Goal: Information Seeking & Learning: Check status

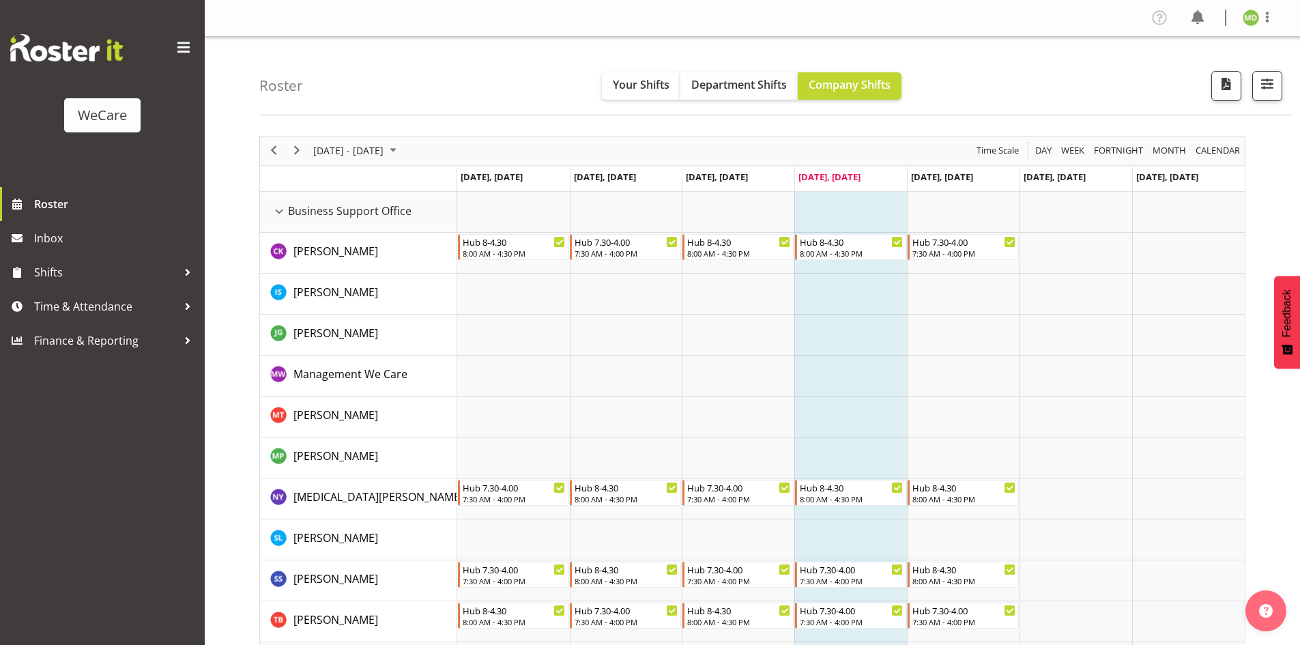
scroll to position [2813, 0]
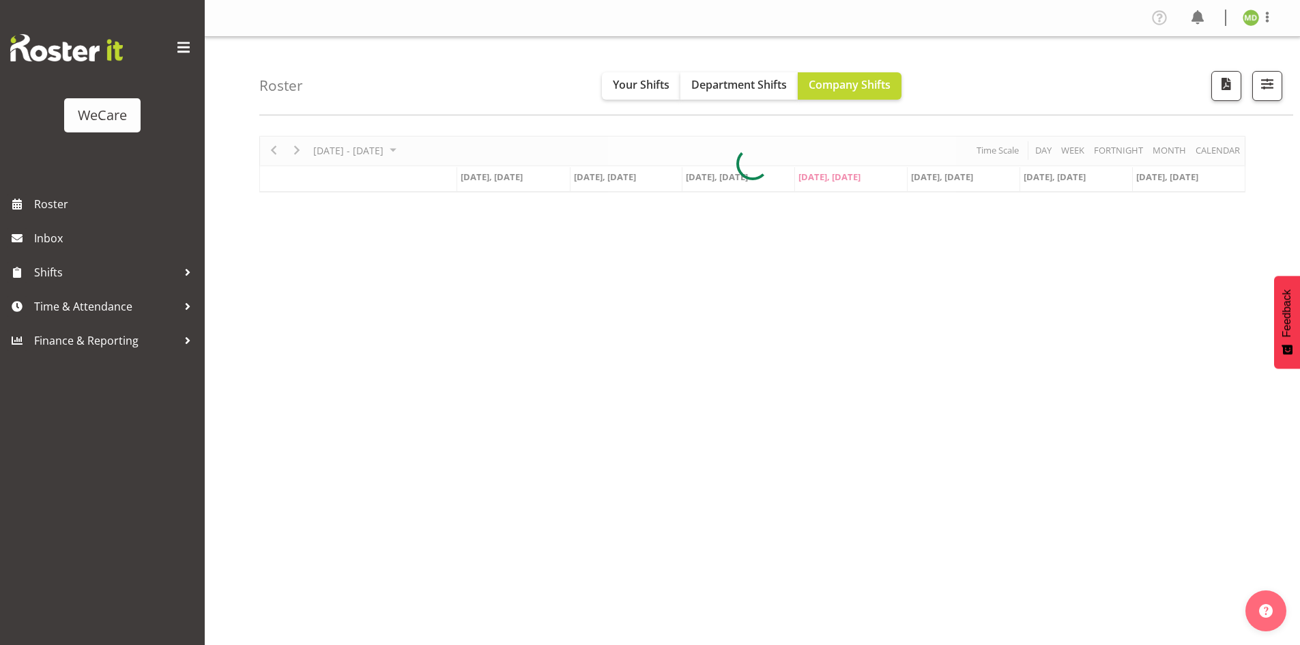
scroll to position [27, 0]
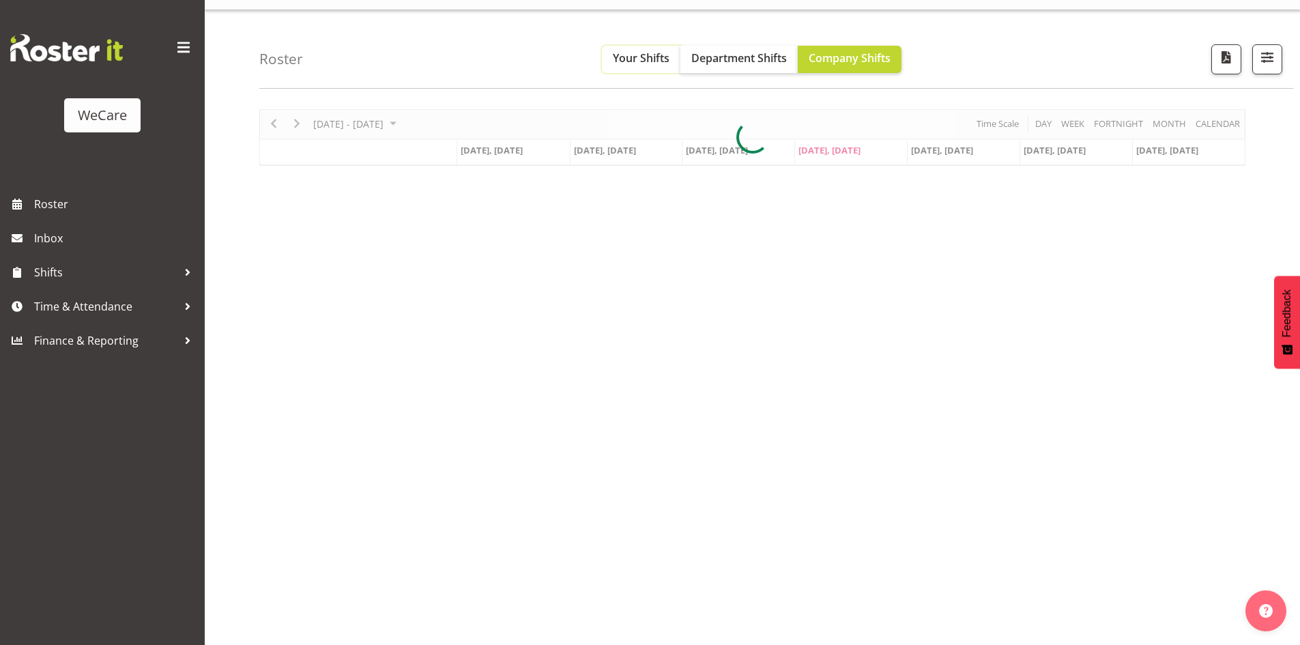
drag, startPoint x: 643, startPoint y: 68, endPoint x: 625, endPoint y: 104, distance: 40.3
click at [643, 68] on button "Your Shifts" at bounding box center [641, 59] width 78 height 27
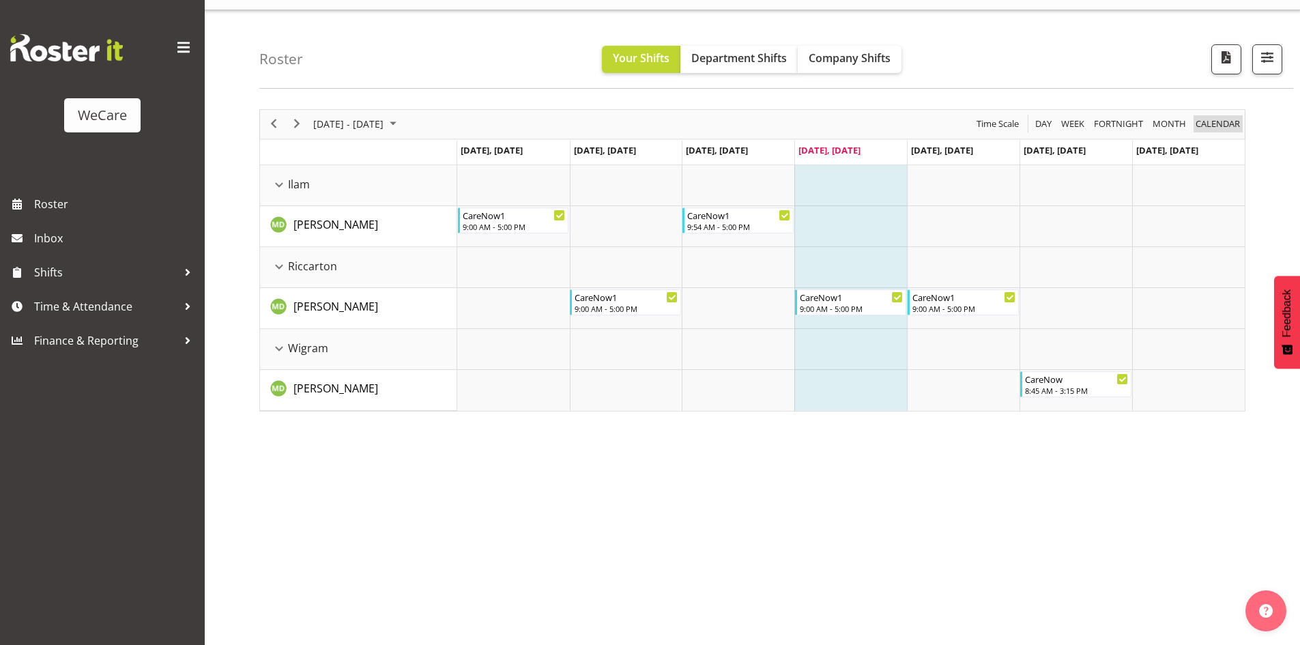
click at [1211, 127] on span "calendar" at bounding box center [1217, 123] width 47 height 17
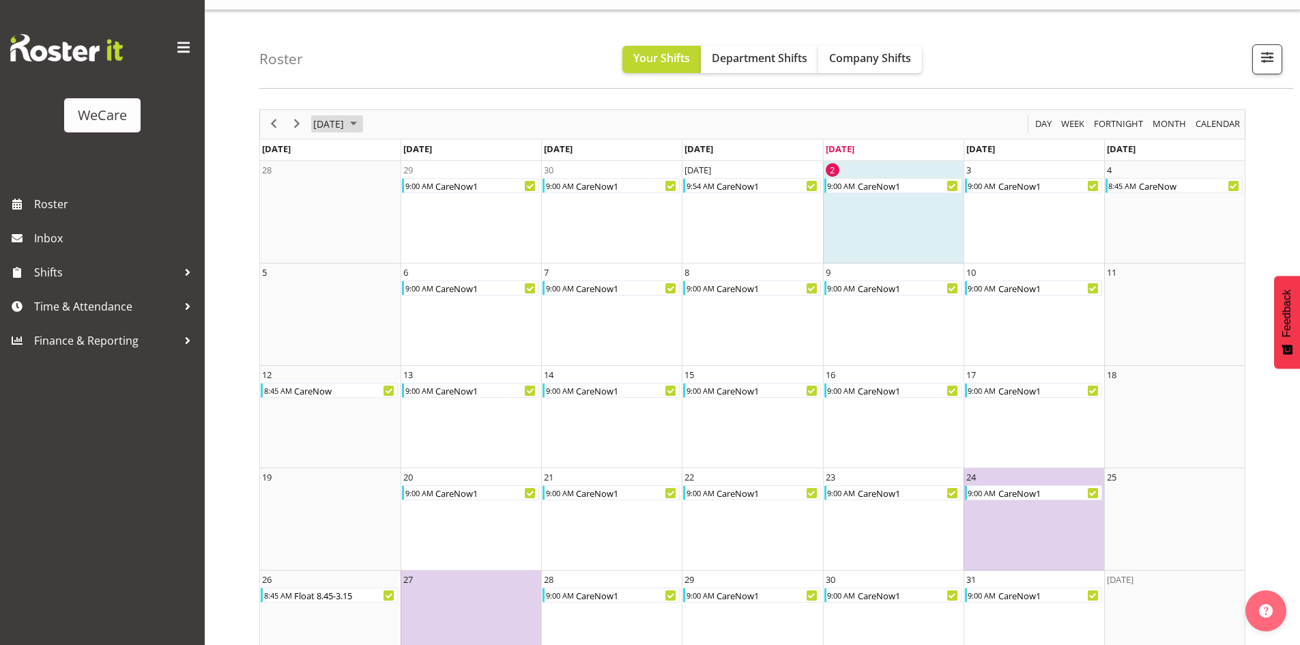
click at [362, 118] on span "October 2025" at bounding box center [353, 123] width 16 height 17
click at [399, 275] on span "Nov" at bounding box center [411, 277] width 31 height 31
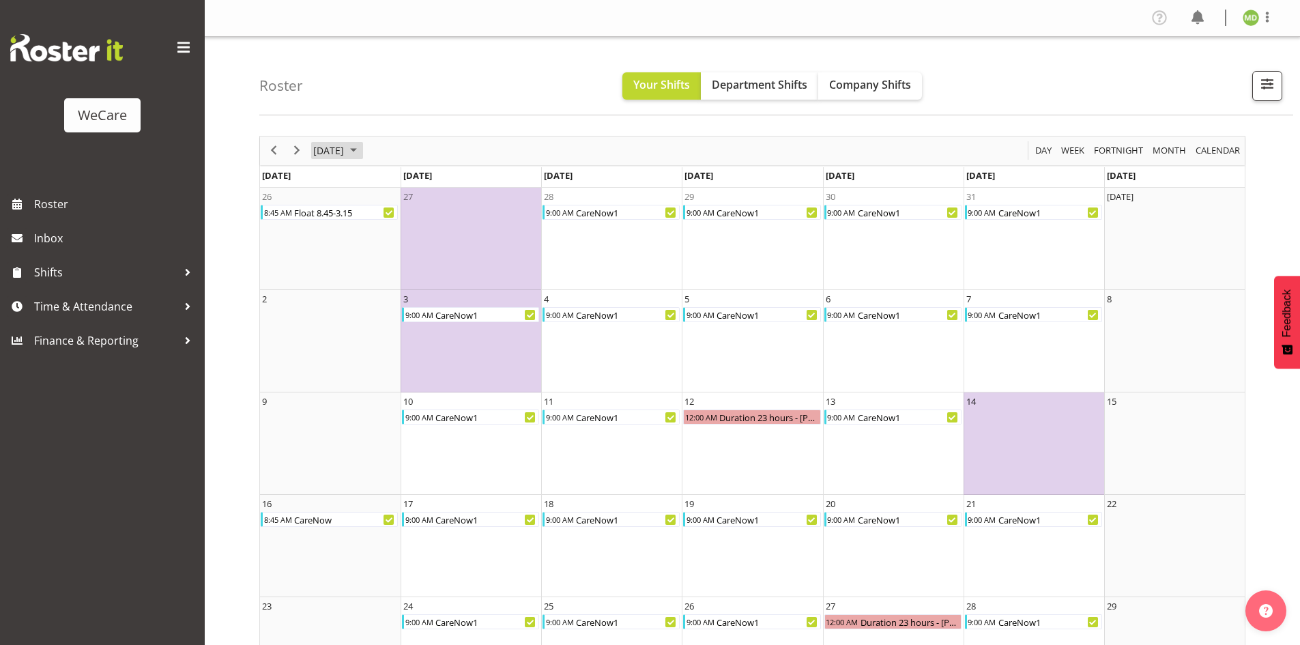
click at [345, 151] on span "November 2025" at bounding box center [328, 150] width 33 height 17
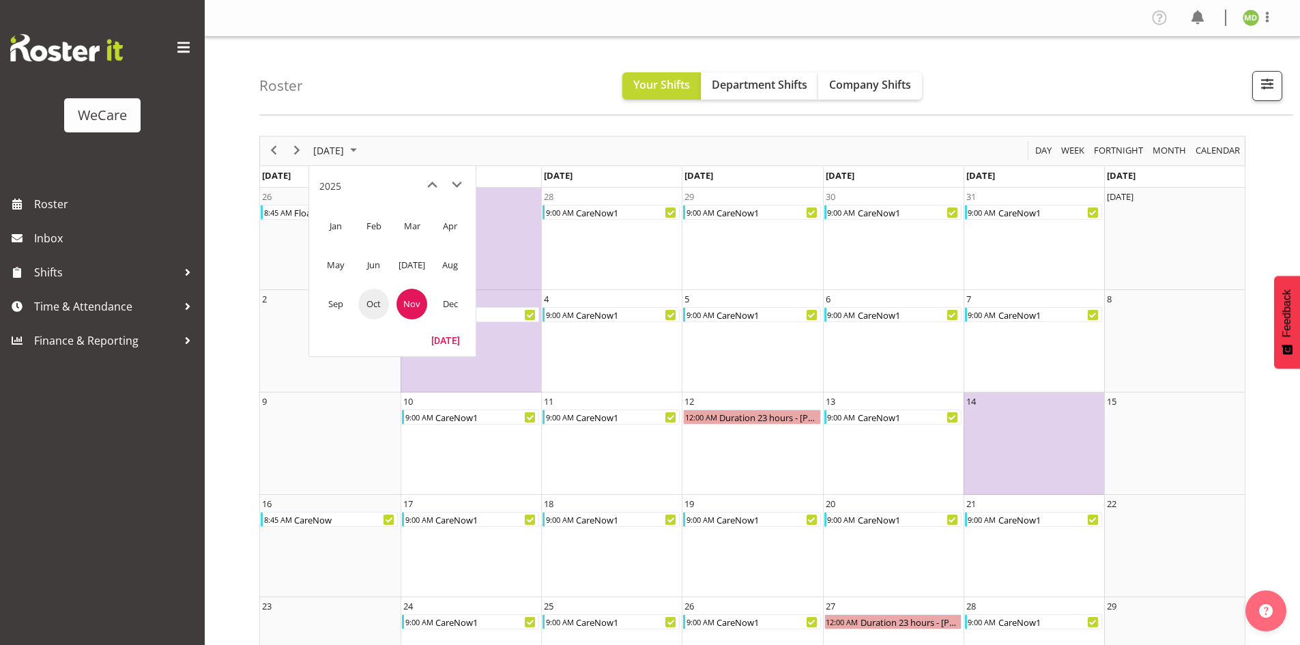
click at [366, 308] on span "Oct" at bounding box center [373, 304] width 31 height 31
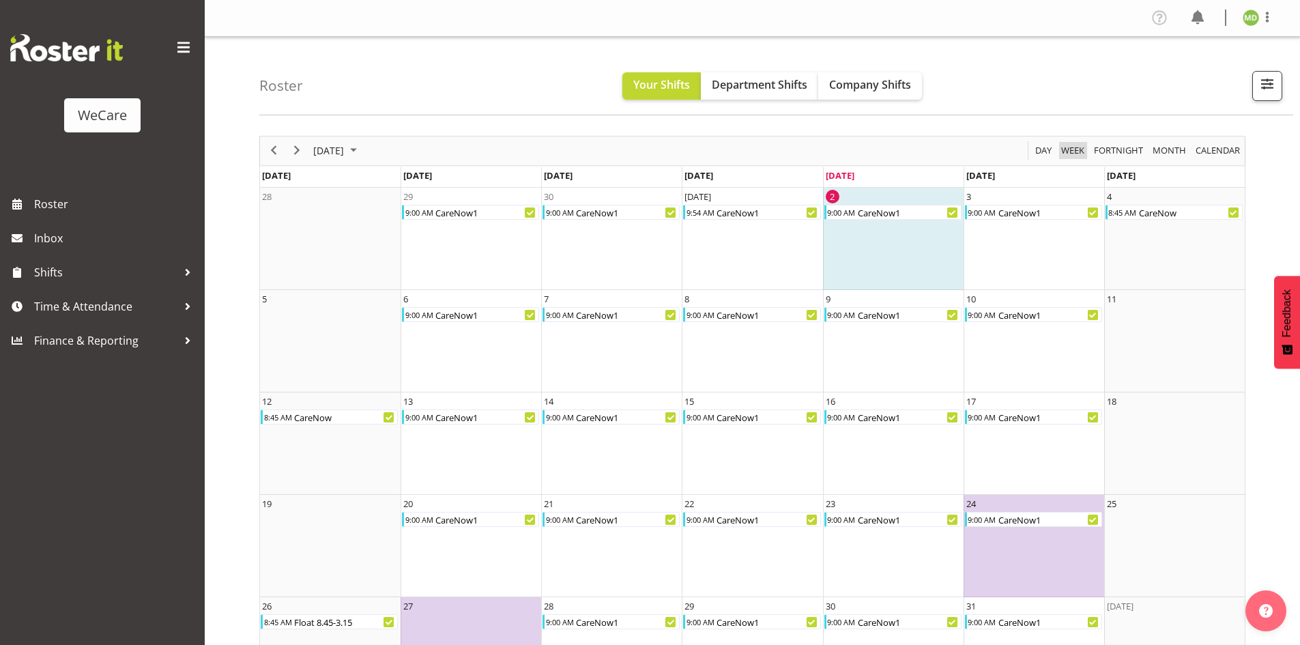
click at [1066, 153] on span "Week" at bounding box center [1072, 150] width 26 height 17
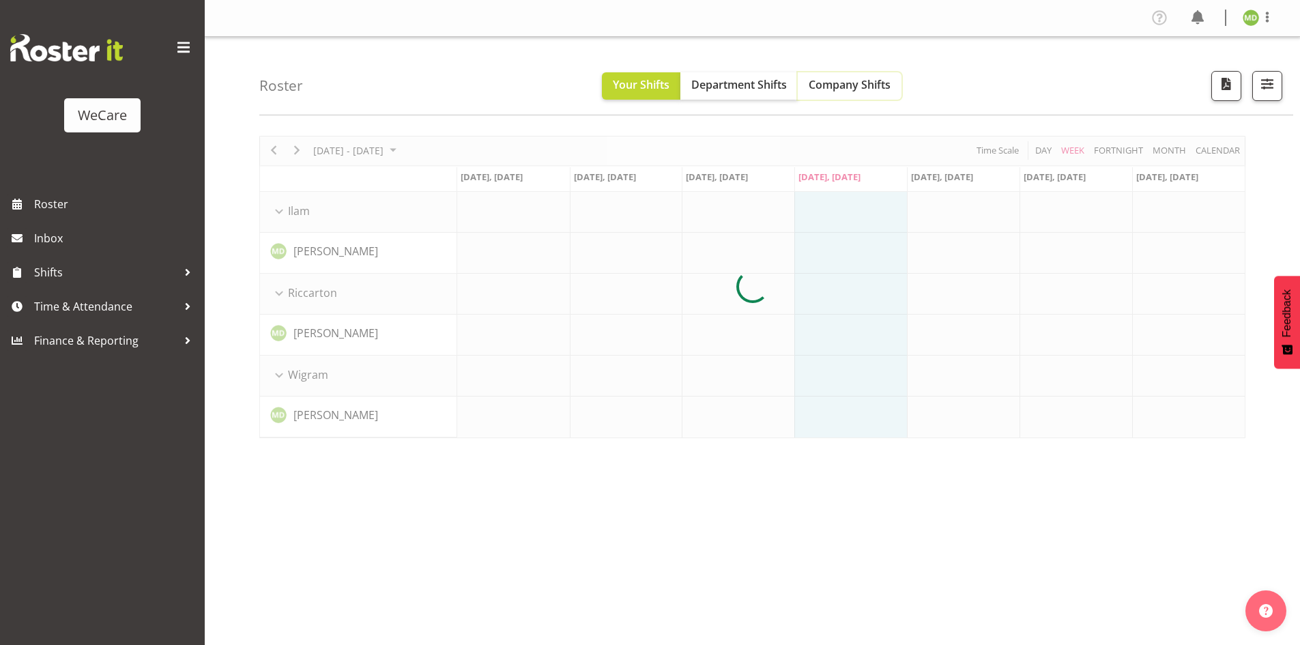
click at [877, 89] on span "Company Shifts" at bounding box center [849, 84] width 82 height 15
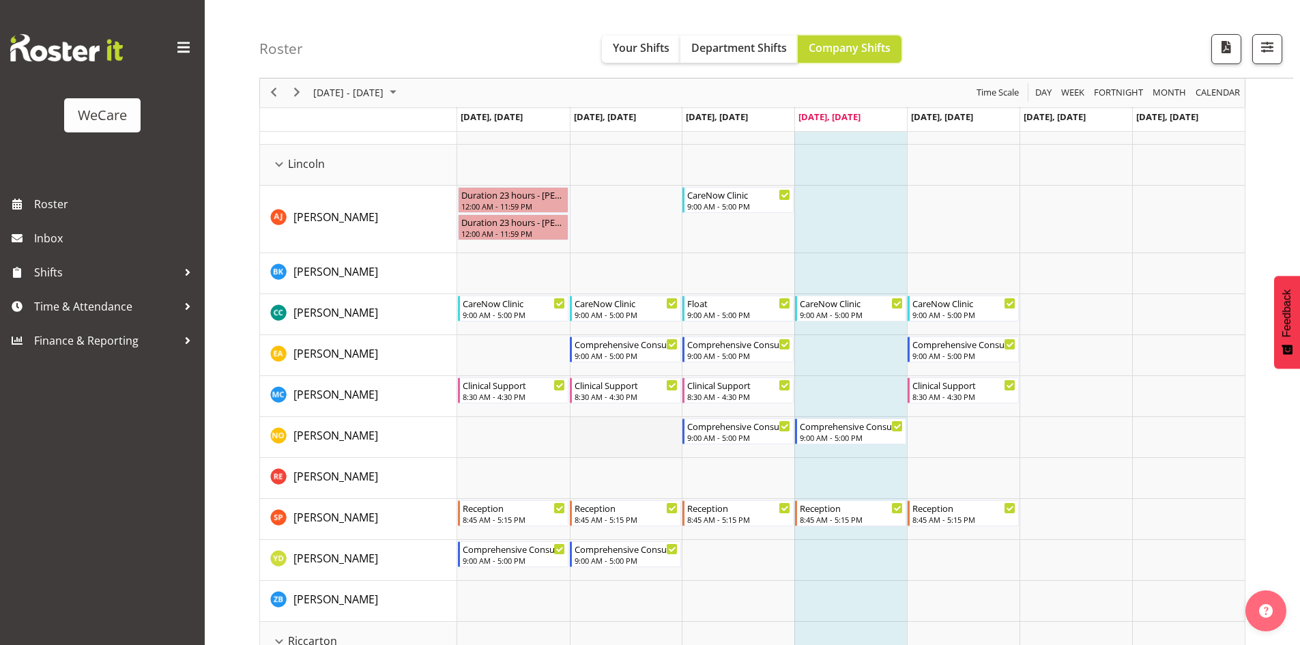
scroll to position [2268, 0]
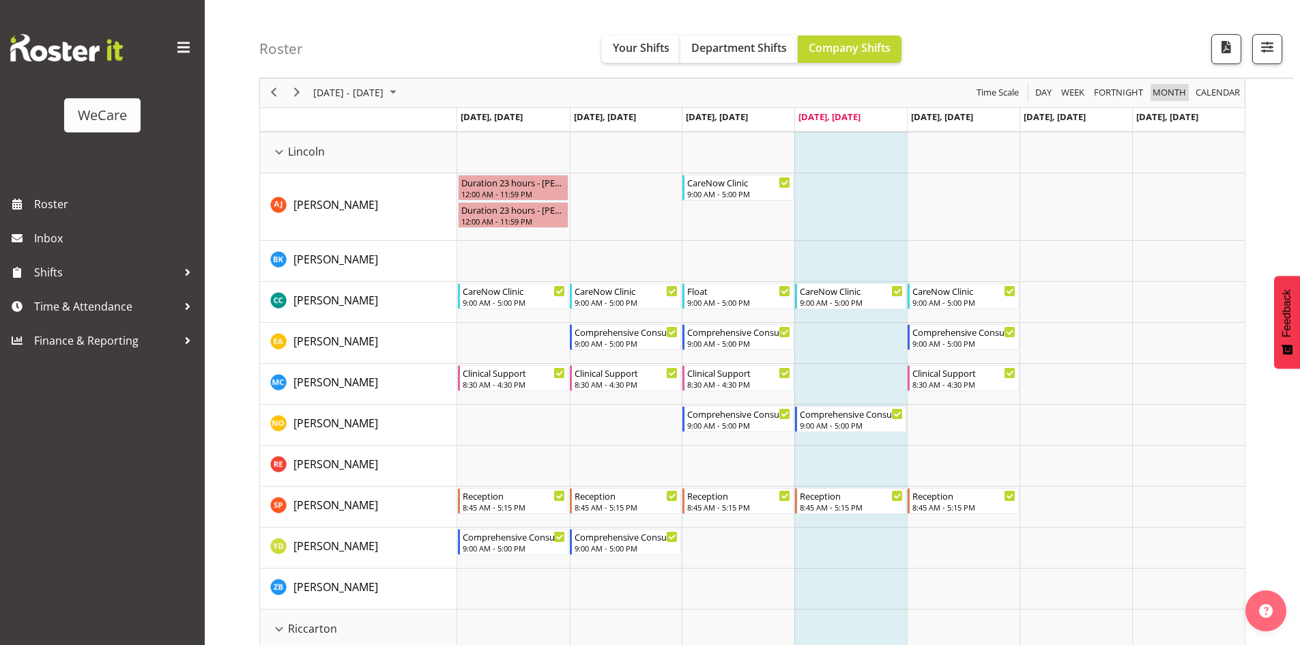
click at [1176, 93] on span "Month" at bounding box center [1169, 93] width 36 height 17
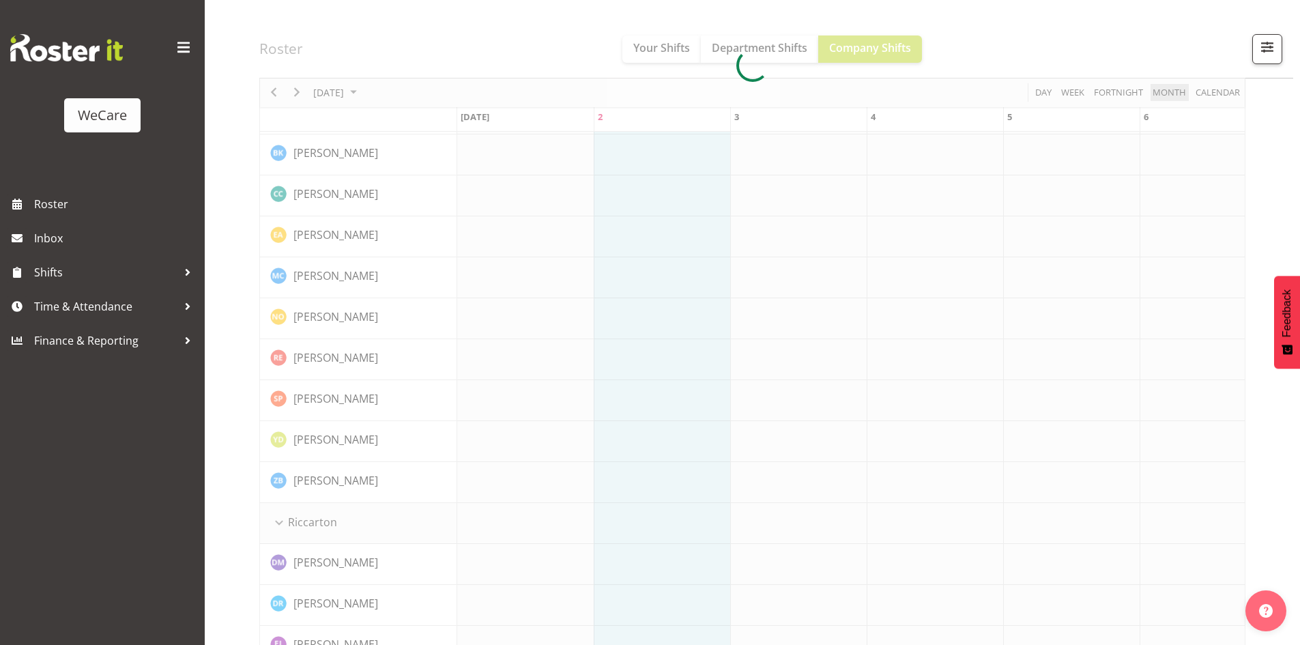
scroll to position [2294, 0]
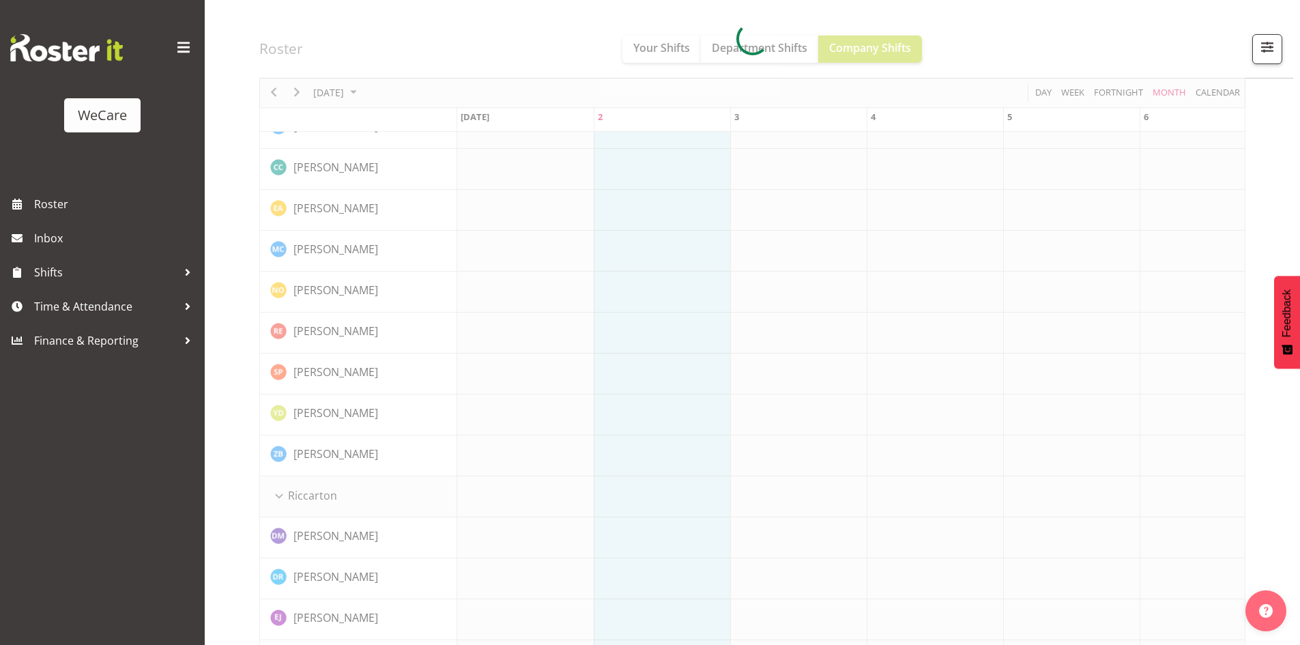
click at [353, 93] on div at bounding box center [752, 39] width 986 height 4395
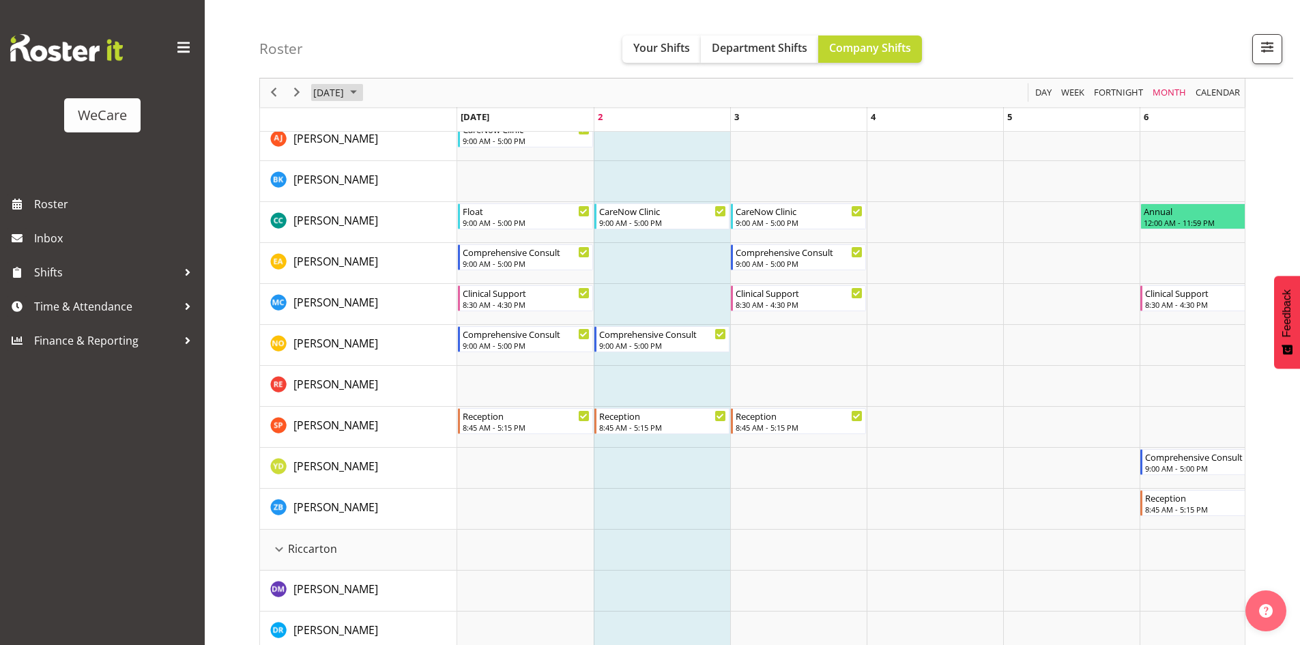
scroll to position [2347, 0]
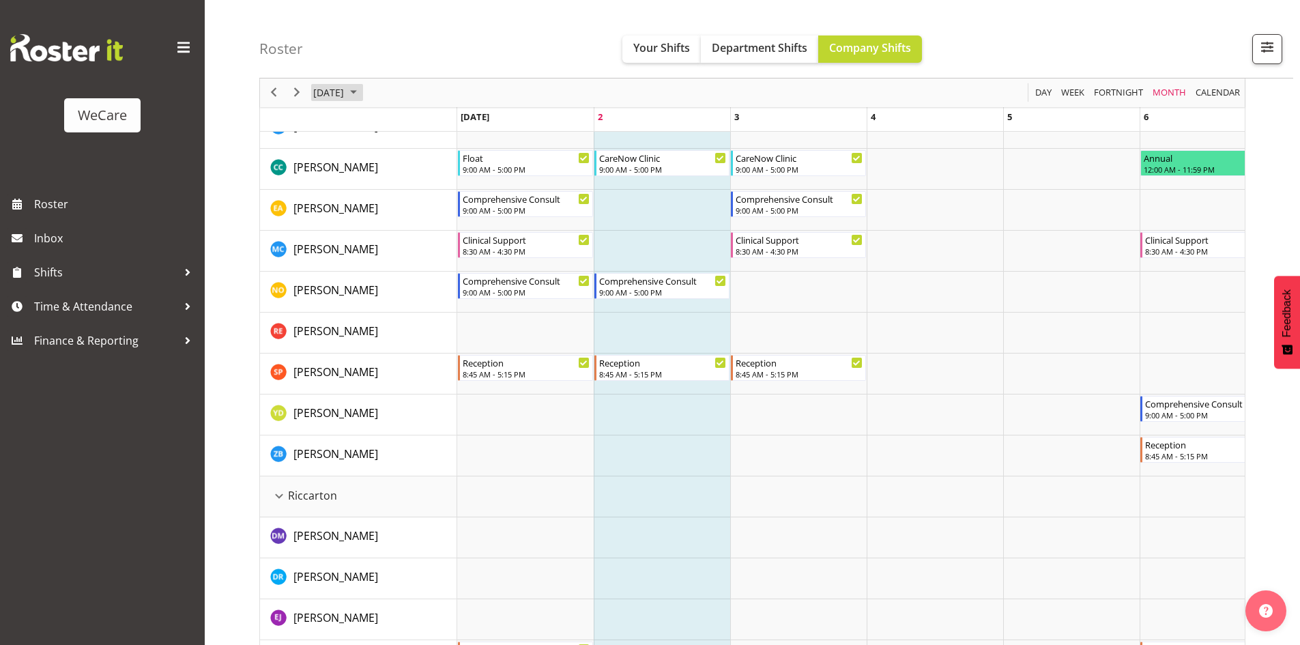
drag, startPoint x: 358, startPoint y: 91, endPoint x: 360, endPoint y: 106, distance: 15.8
click at [345, 91] on span "October 2025" at bounding box center [328, 93] width 33 height 17
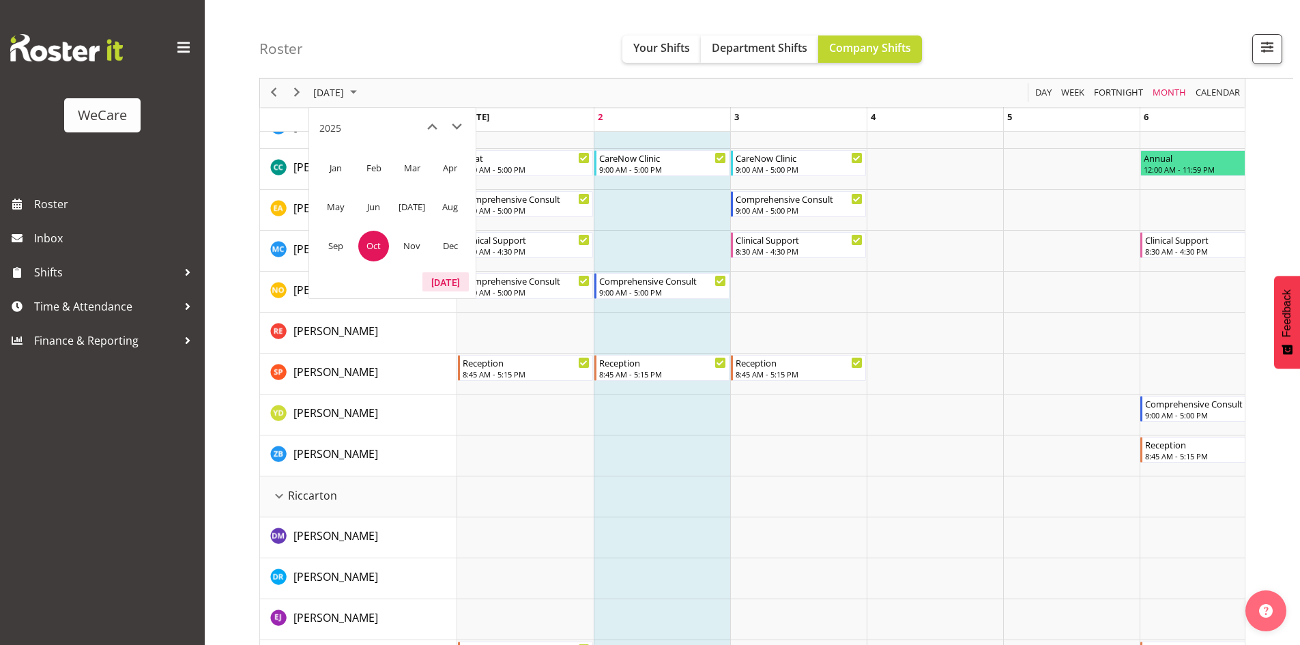
click at [453, 285] on button "[DATE]" at bounding box center [445, 281] width 46 height 19
drag, startPoint x: 400, startPoint y: 252, endPoint x: 456, endPoint y: 278, distance: 61.4
click at [400, 252] on span "Nov" at bounding box center [411, 246] width 31 height 31
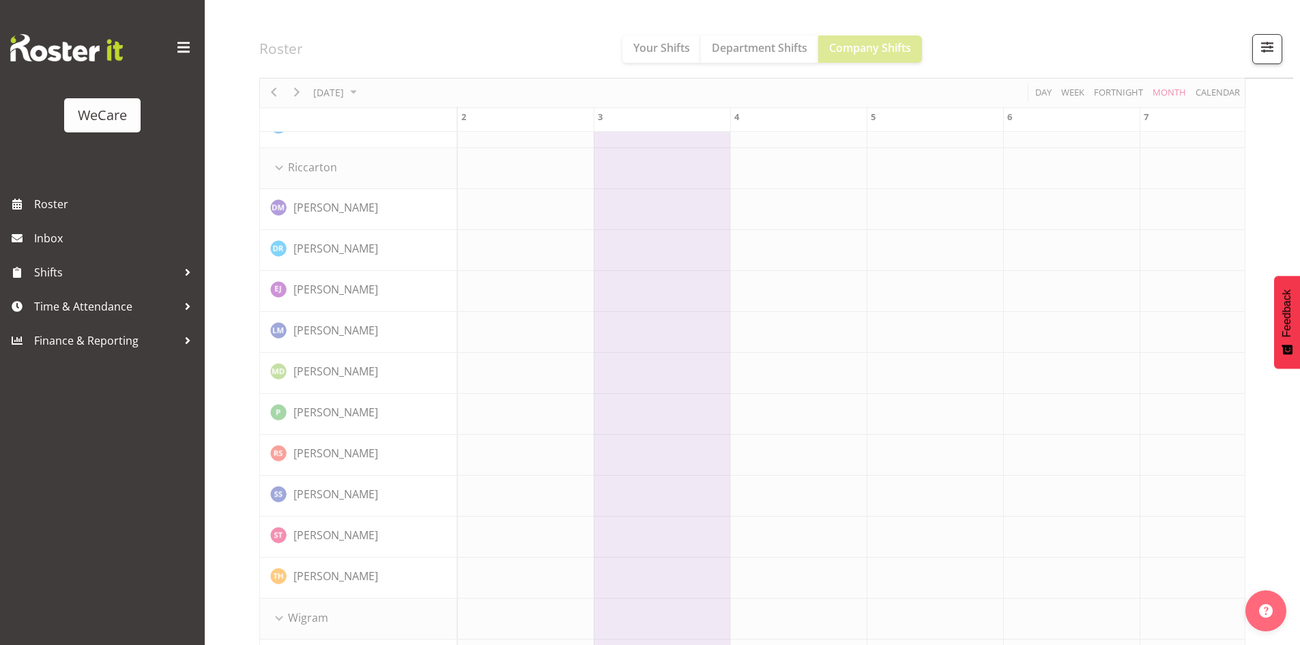
scroll to position [2633, 0]
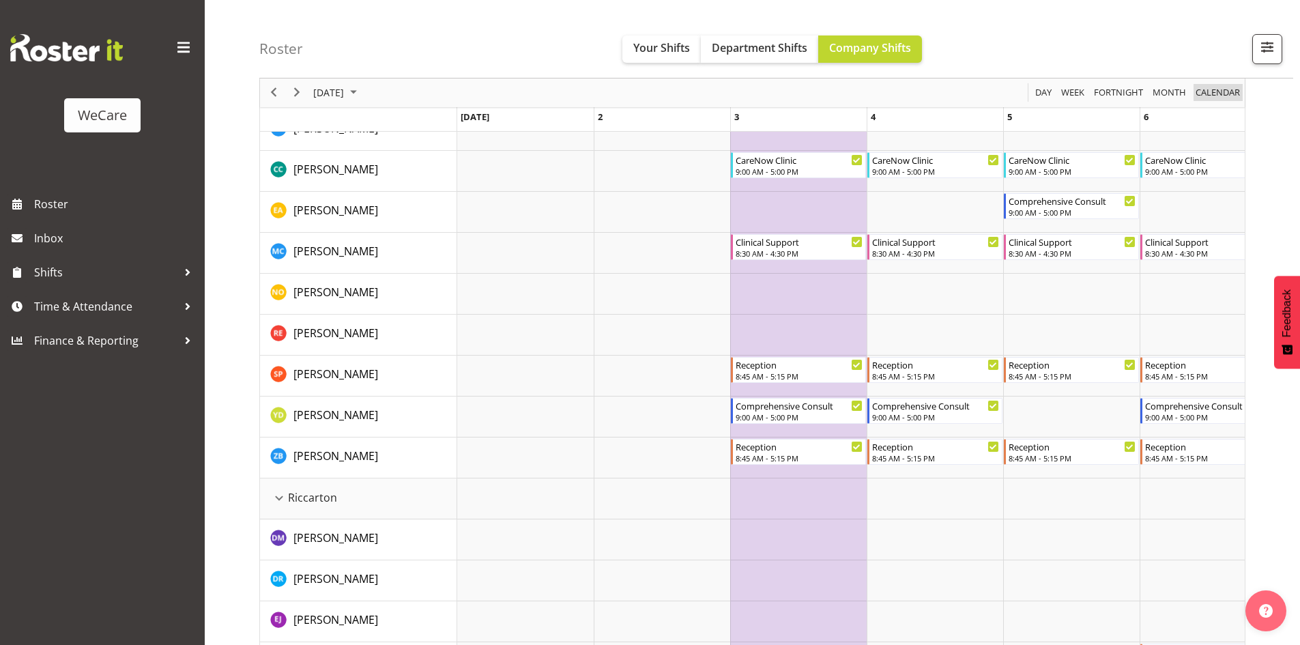
scroll to position [0, 136]
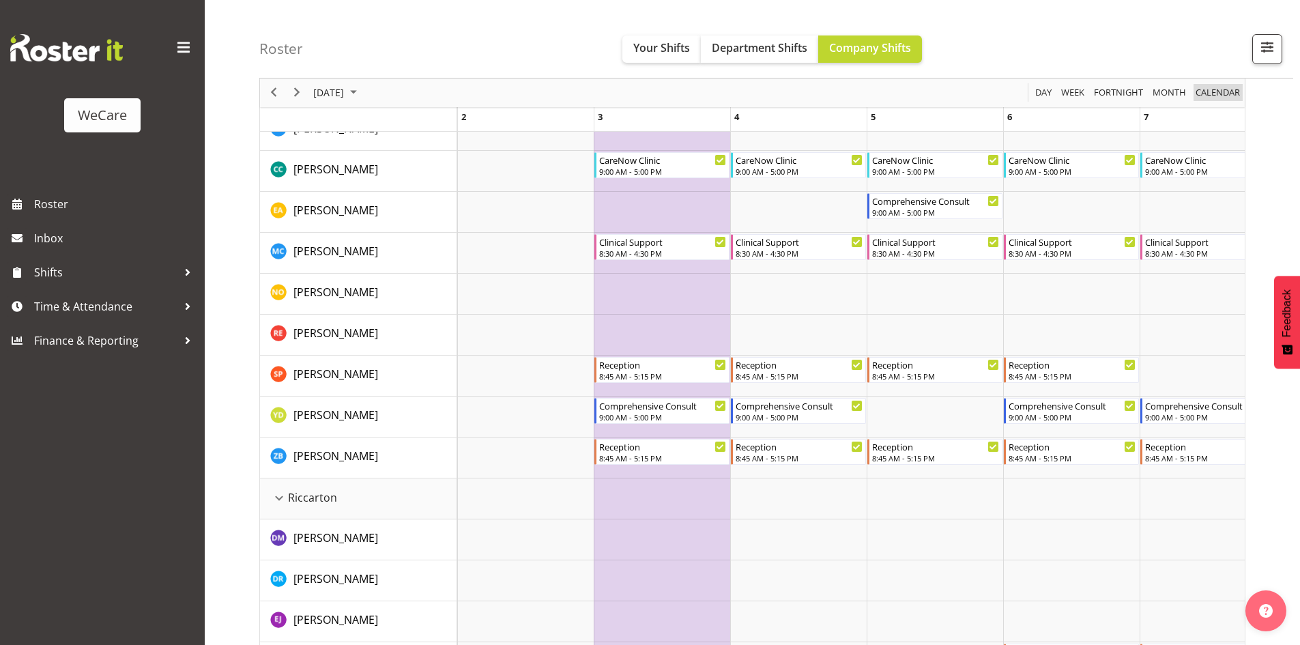
click at [1213, 94] on span "calendar" at bounding box center [1217, 93] width 47 height 17
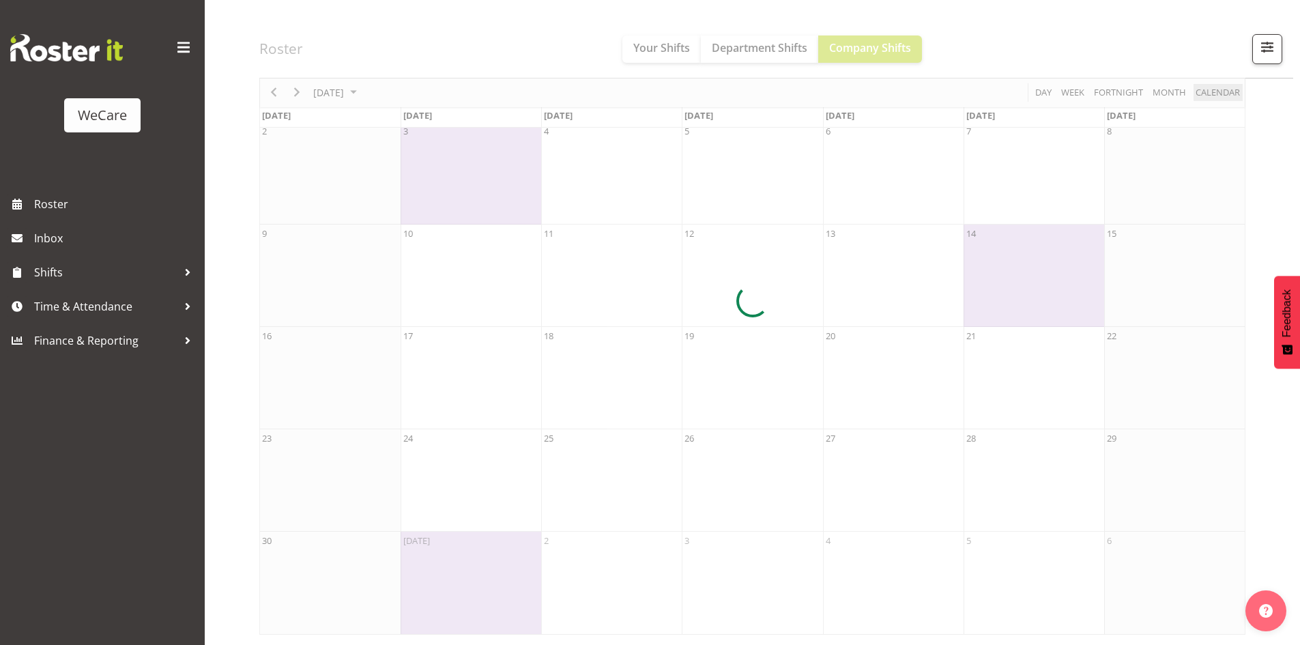
scroll to position [168, 0]
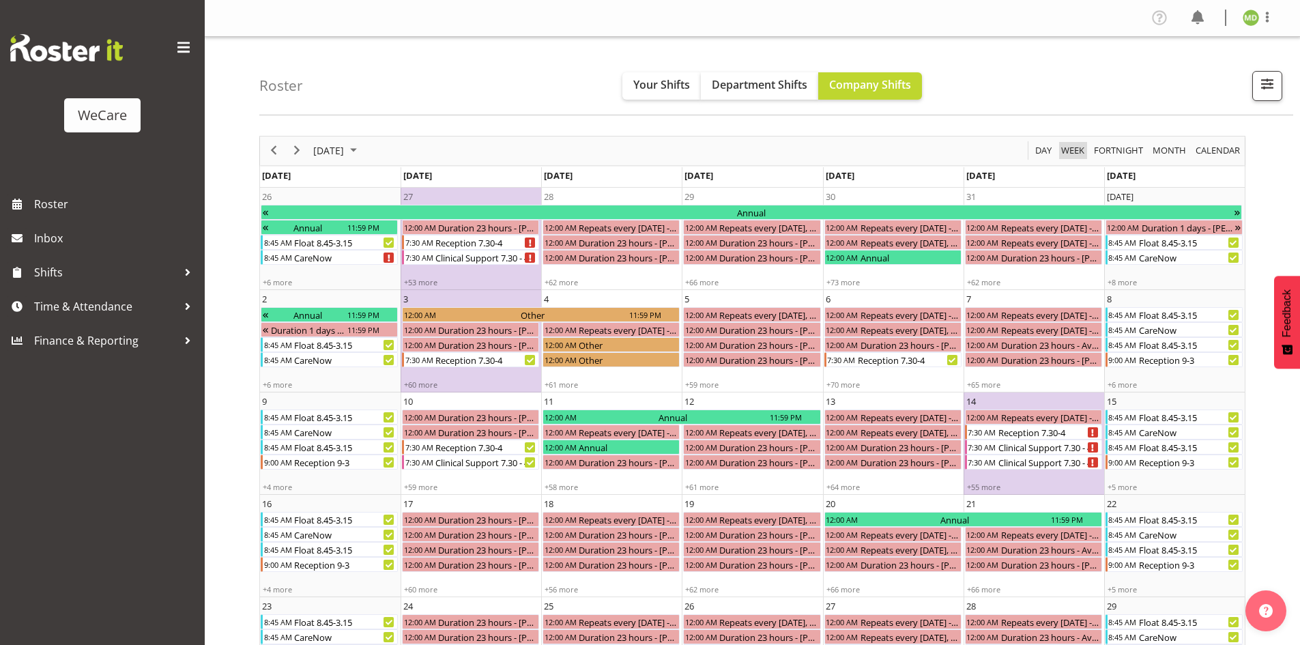
click at [1072, 147] on span "Week" at bounding box center [1072, 150] width 26 height 17
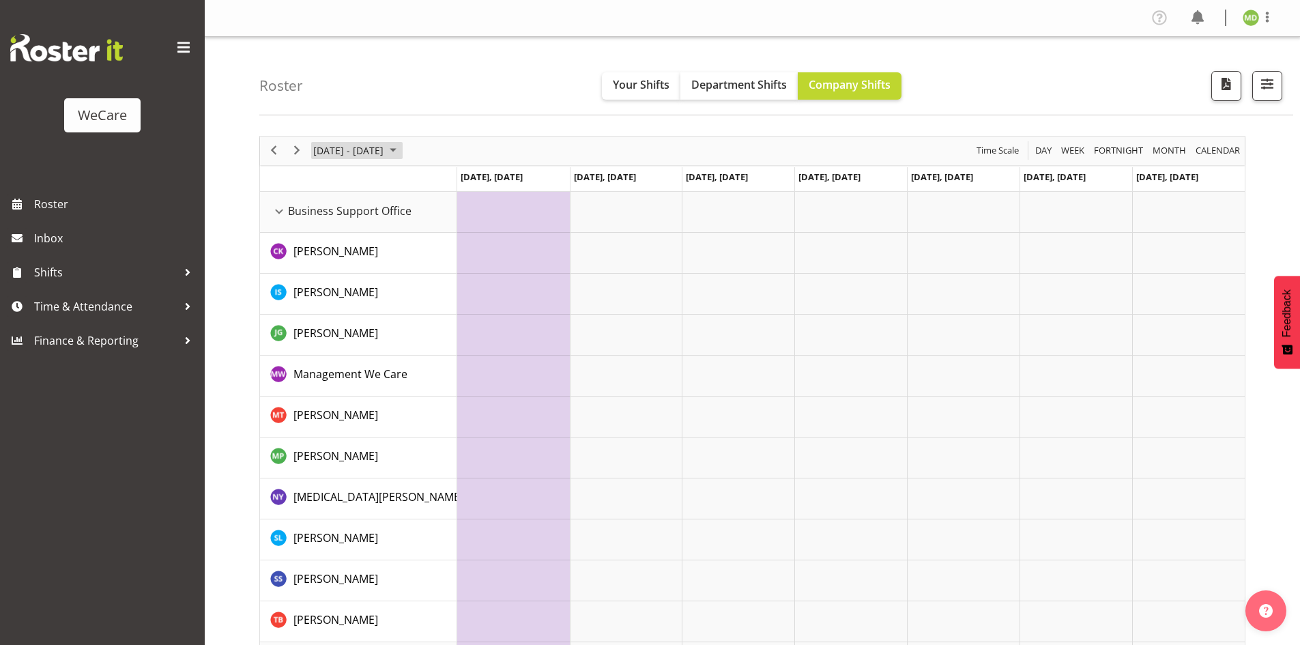
click at [385, 155] on span "Oct 27 - Nov 02, 2025" at bounding box center [348, 150] width 73 height 17
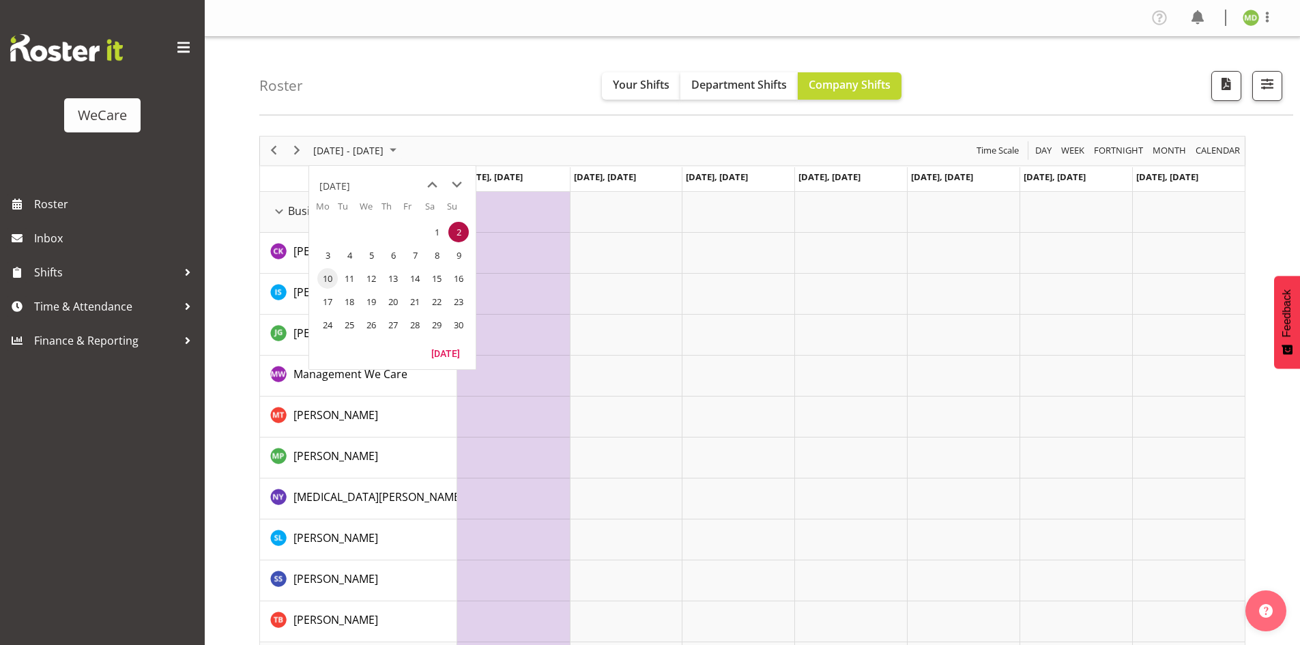
click at [325, 284] on span "10" at bounding box center [327, 278] width 20 height 20
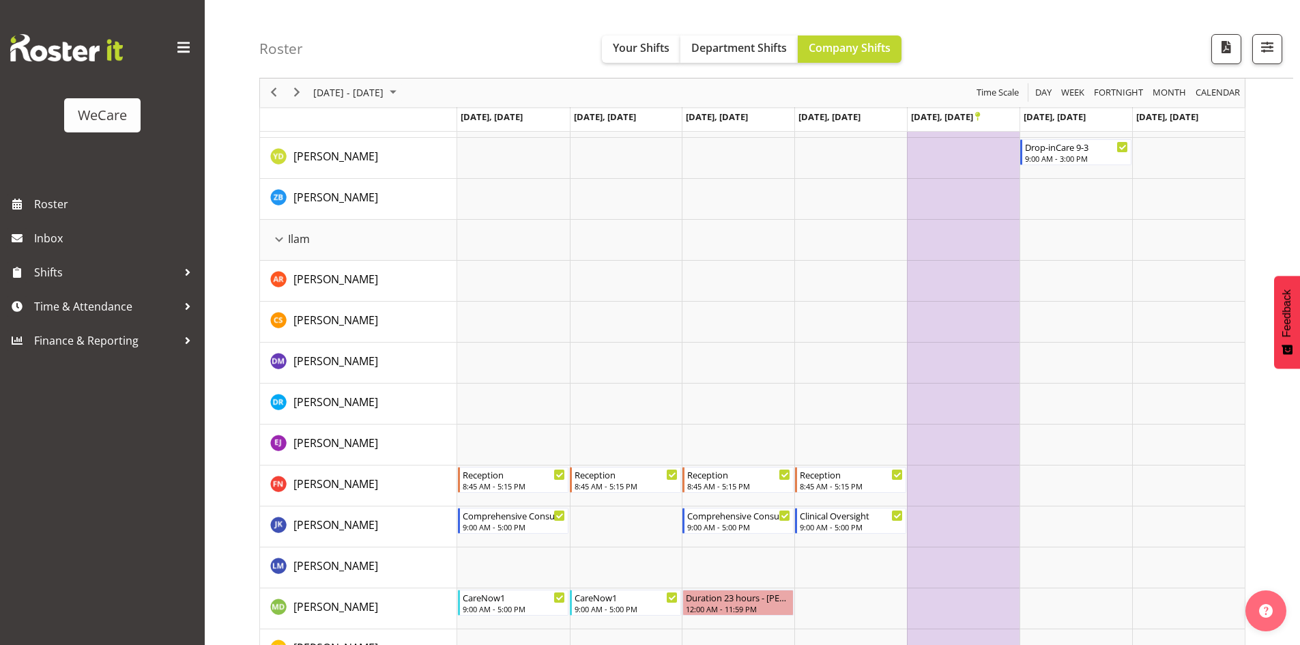
scroll to position [1391, 0]
click at [1276, 52] on span "button" at bounding box center [1267, 47] width 18 height 18
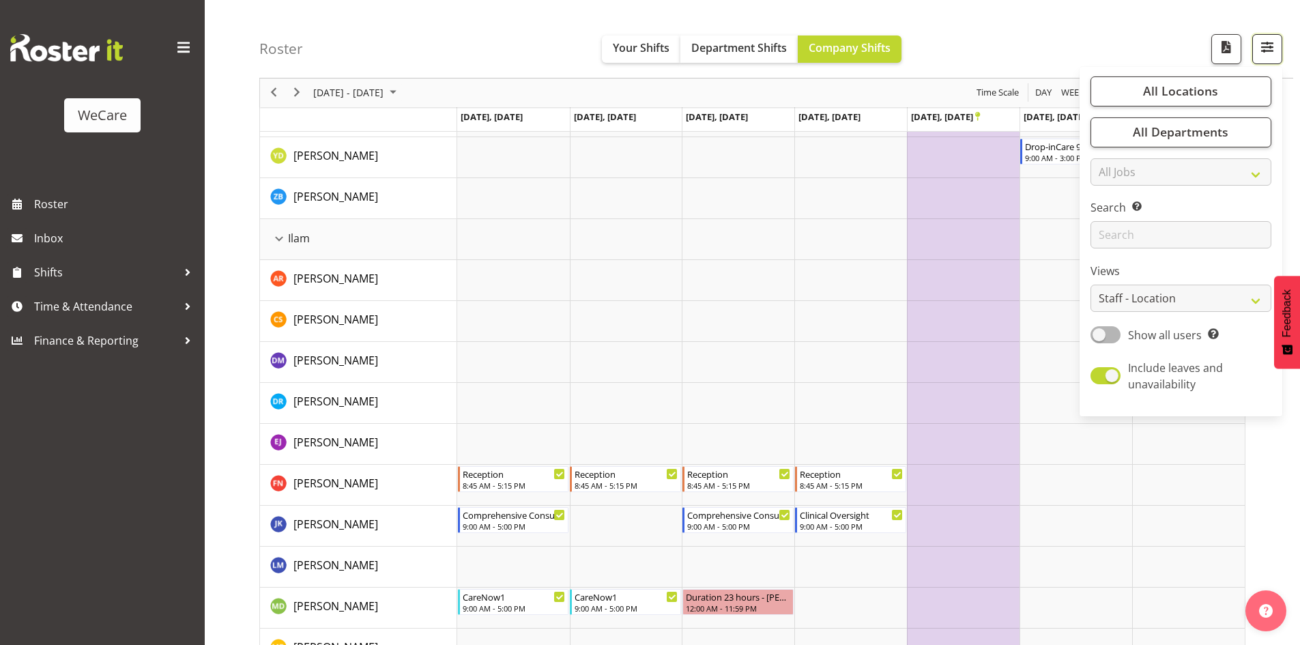
click at [1276, 48] on button "button" at bounding box center [1267, 49] width 30 height 30
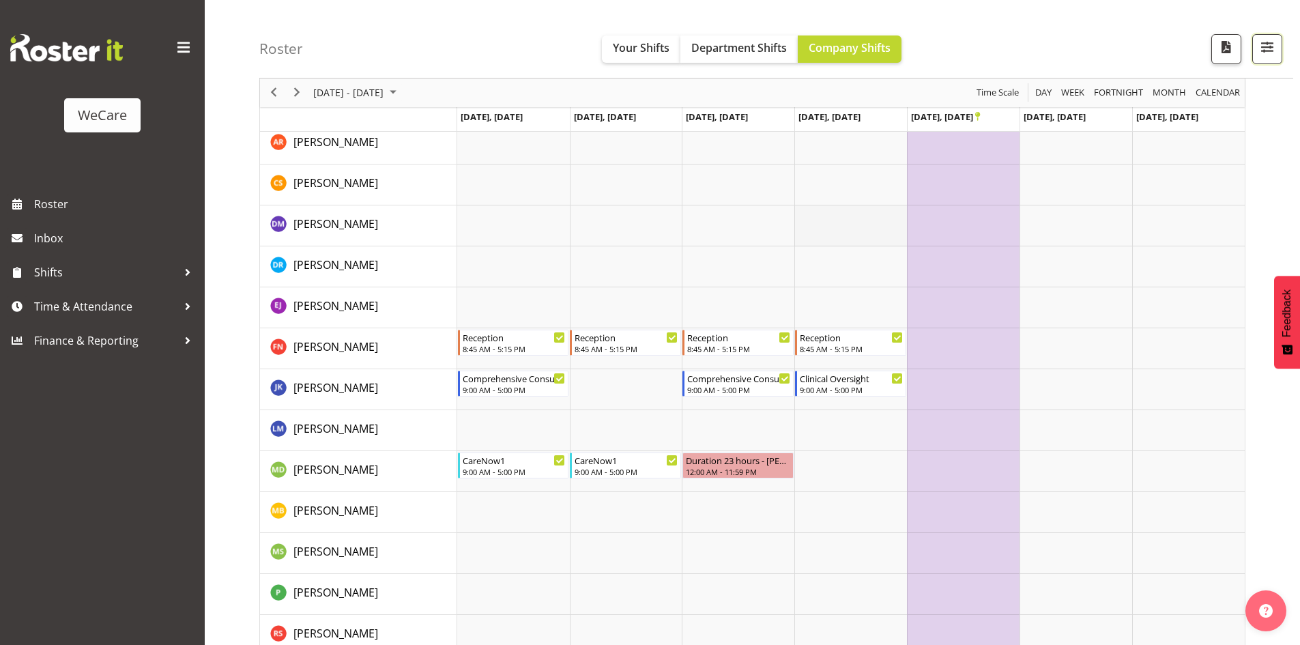
scroll to position [1596, 0]
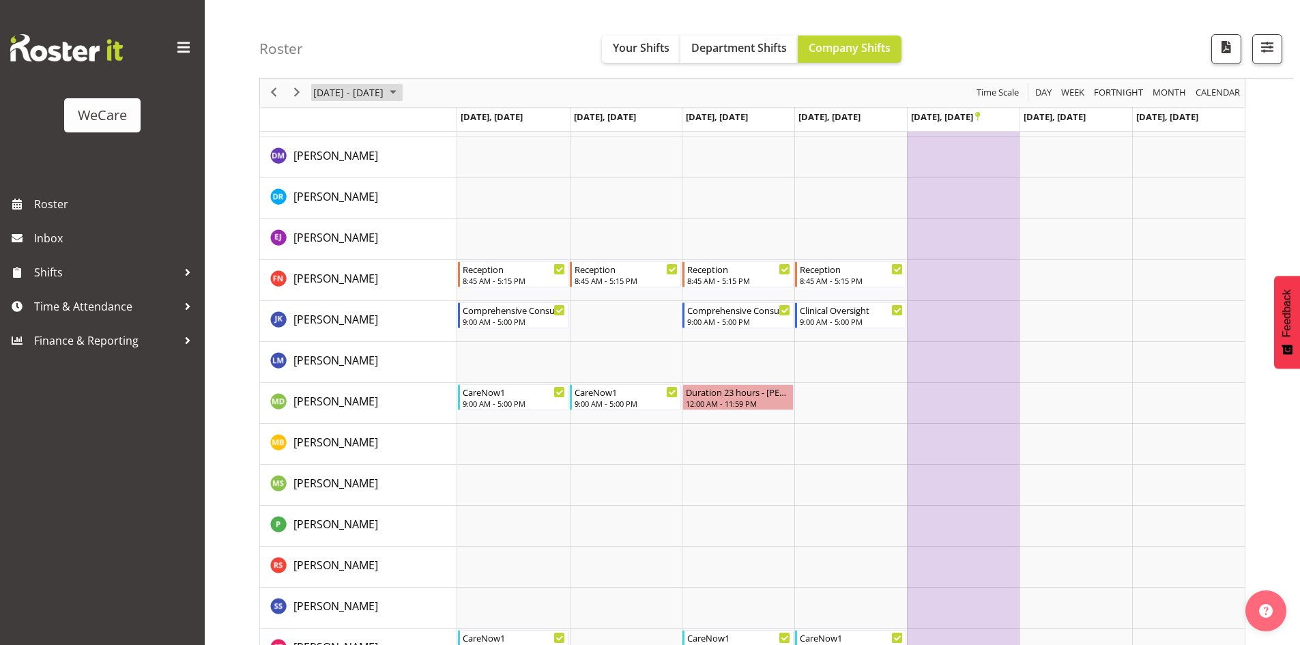
click at [341, 90] on span "November 10 - 16, 2025" at bounding box center [348, 93] width 73 height 17
click at [331, 190] on span "3" at bounding box center [327, 197] width 20 height 20
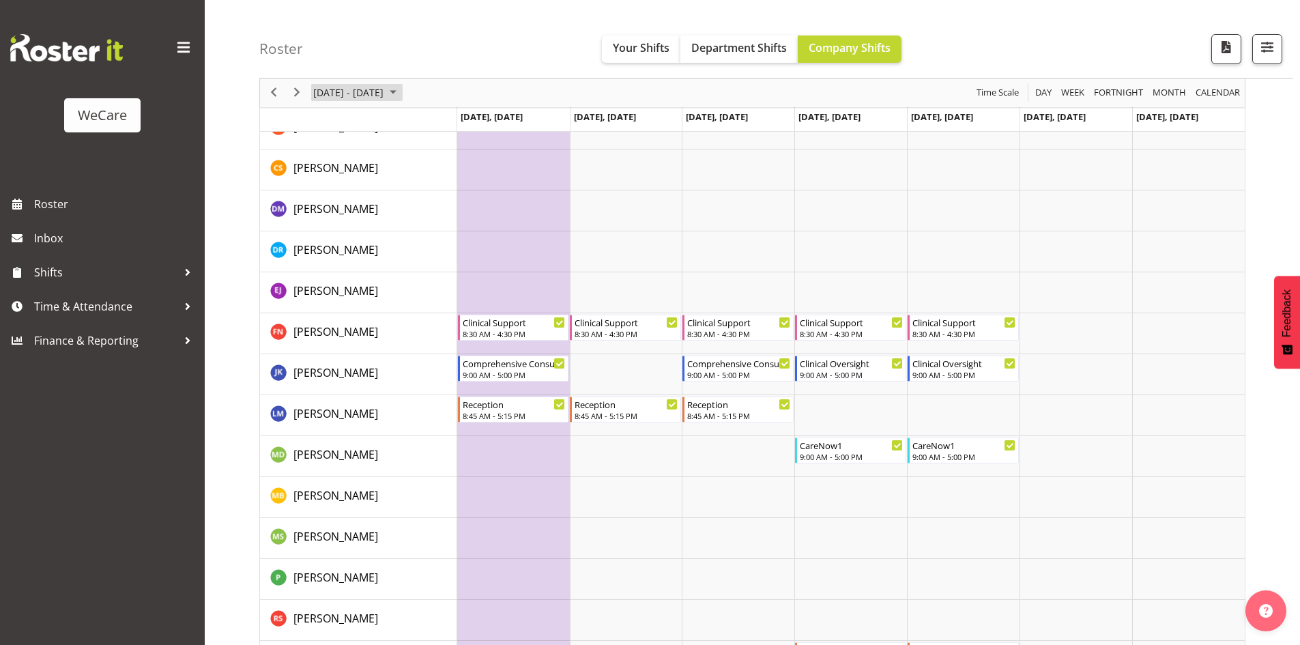
click at [351, 90] on span "November 03 - 09, 2025" at bounding box center [348, 93] width 73 height 17
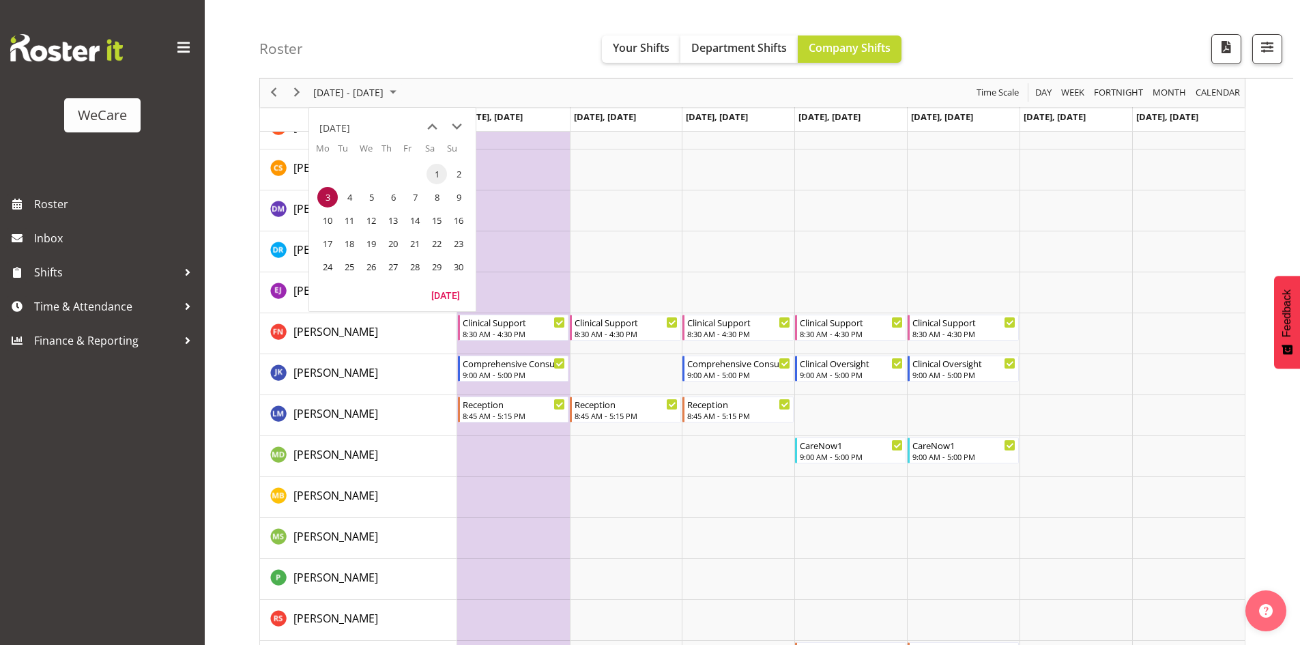
click at [436, 174] on span "1" at bounding box center [436, 174] width 20 height 20
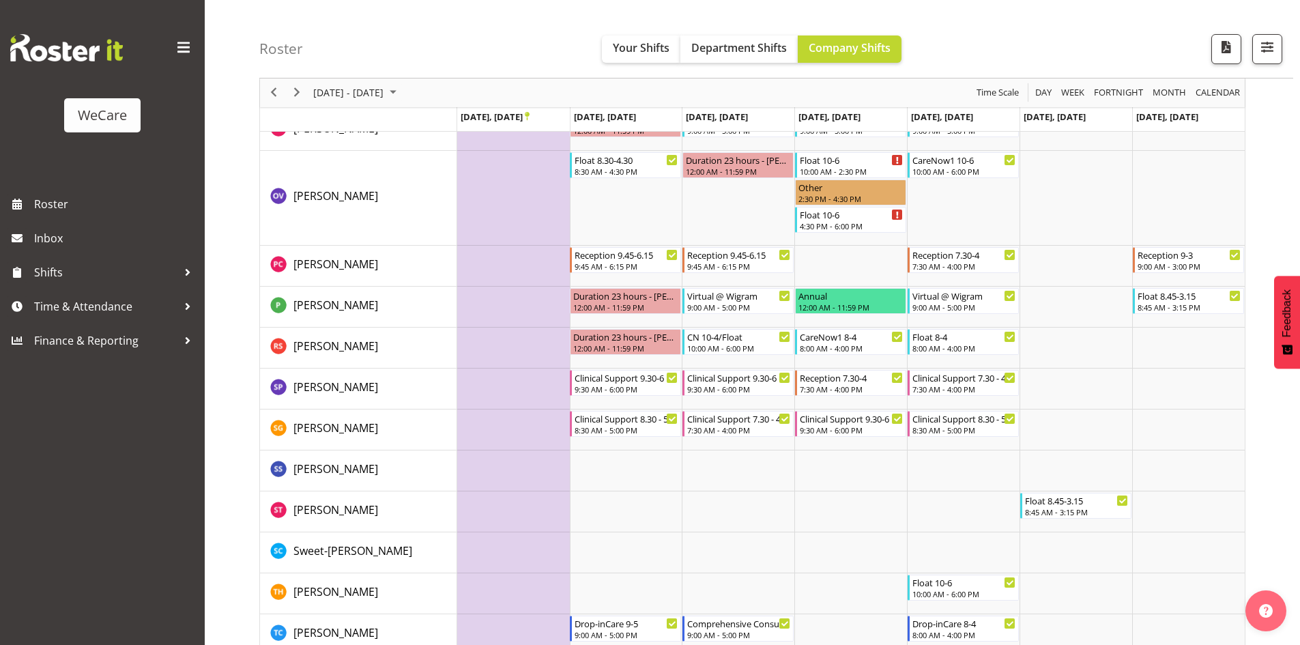
scroll to position [4004, 0]
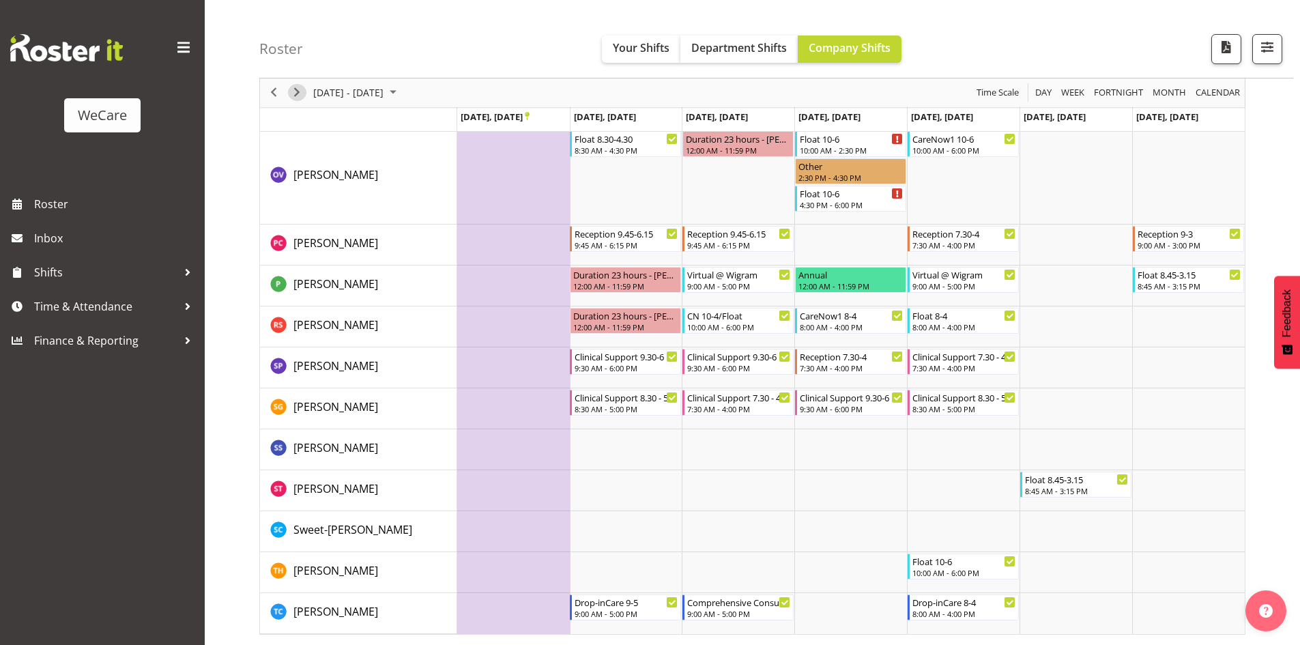
drag, startPoint x: 292, startPoint y: 93, endPoint x: 305, endPoint y: 136, distance: 45.5
click at [292, 93] on span "Next" at bounding box center [297, 93] width 16 height 17
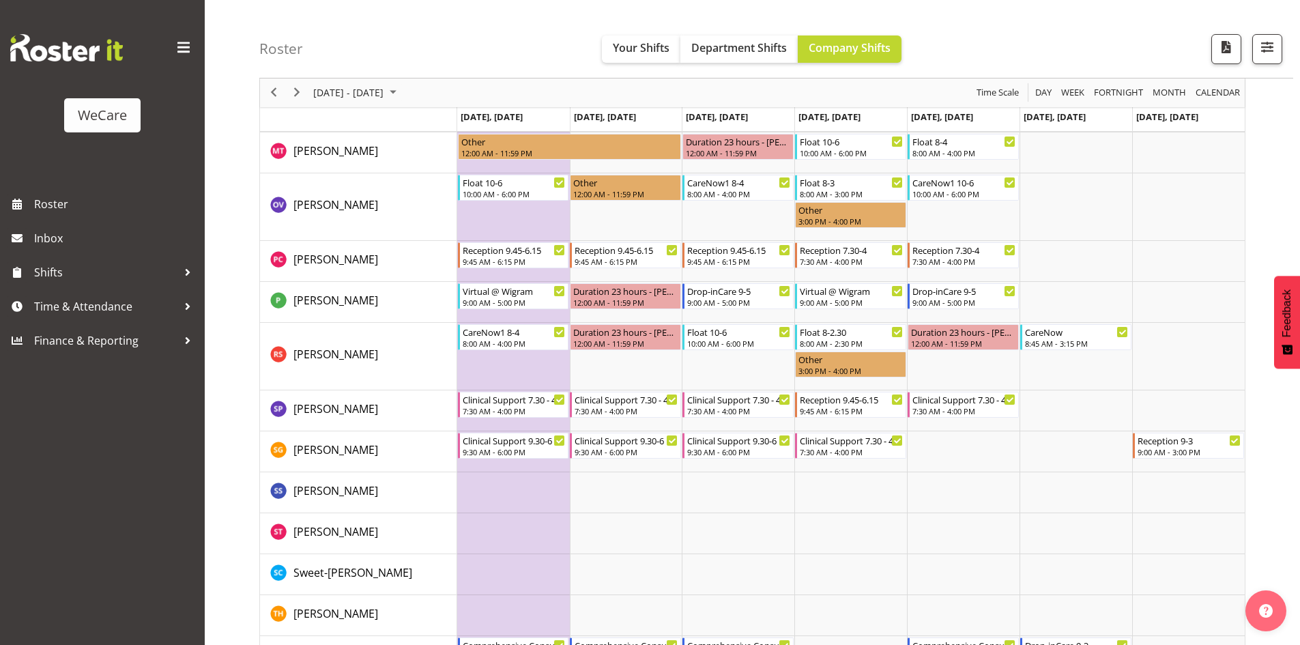
scroll to position [4056, 0]
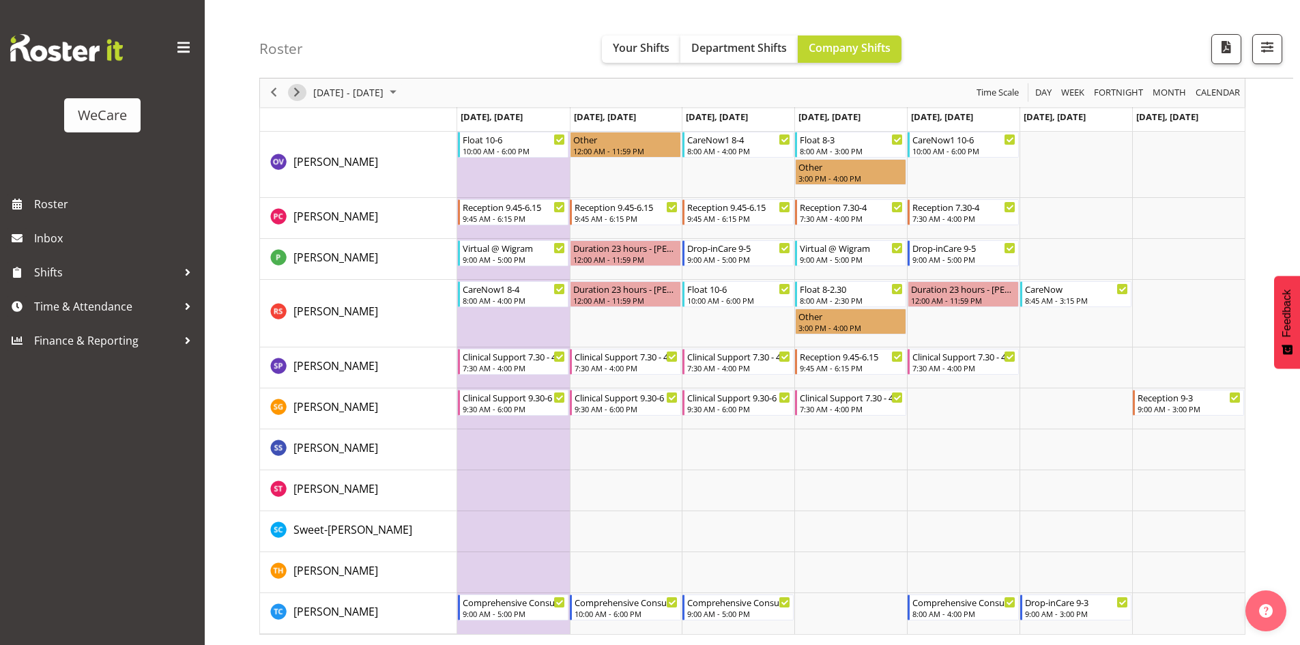
click at [291, 96] on span "Next" at bounding box center [297, 93] width 16 height 17
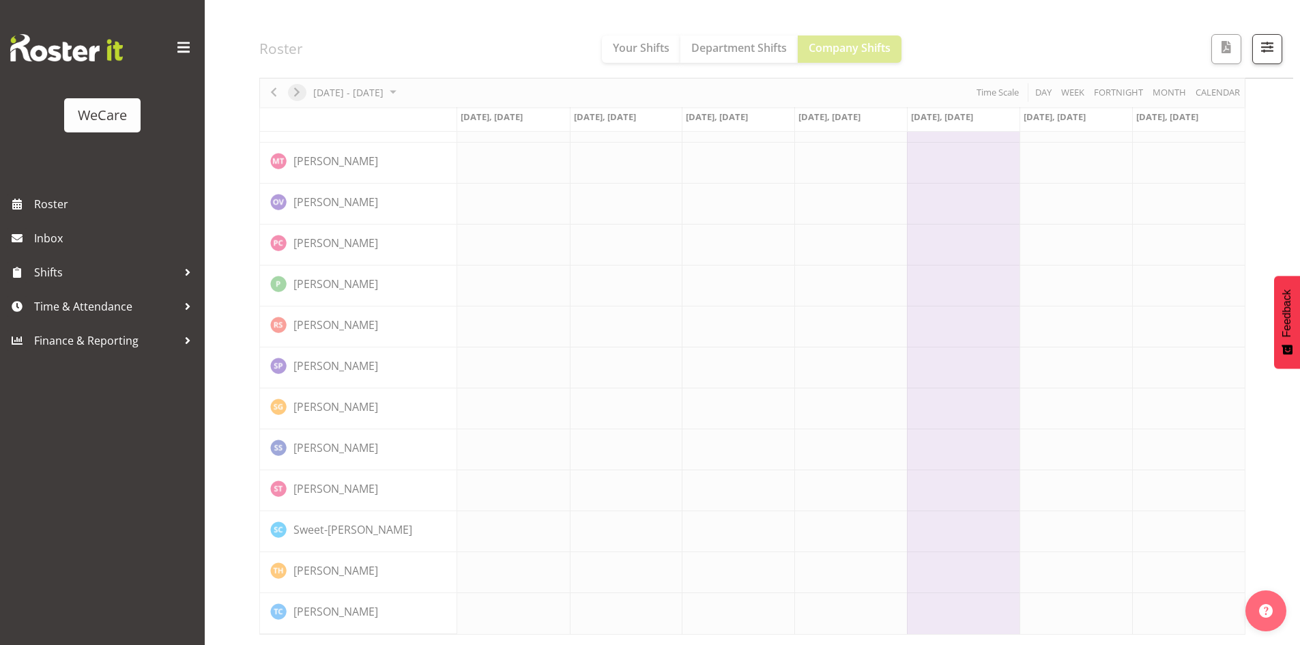
scroll to position [3897, 0]
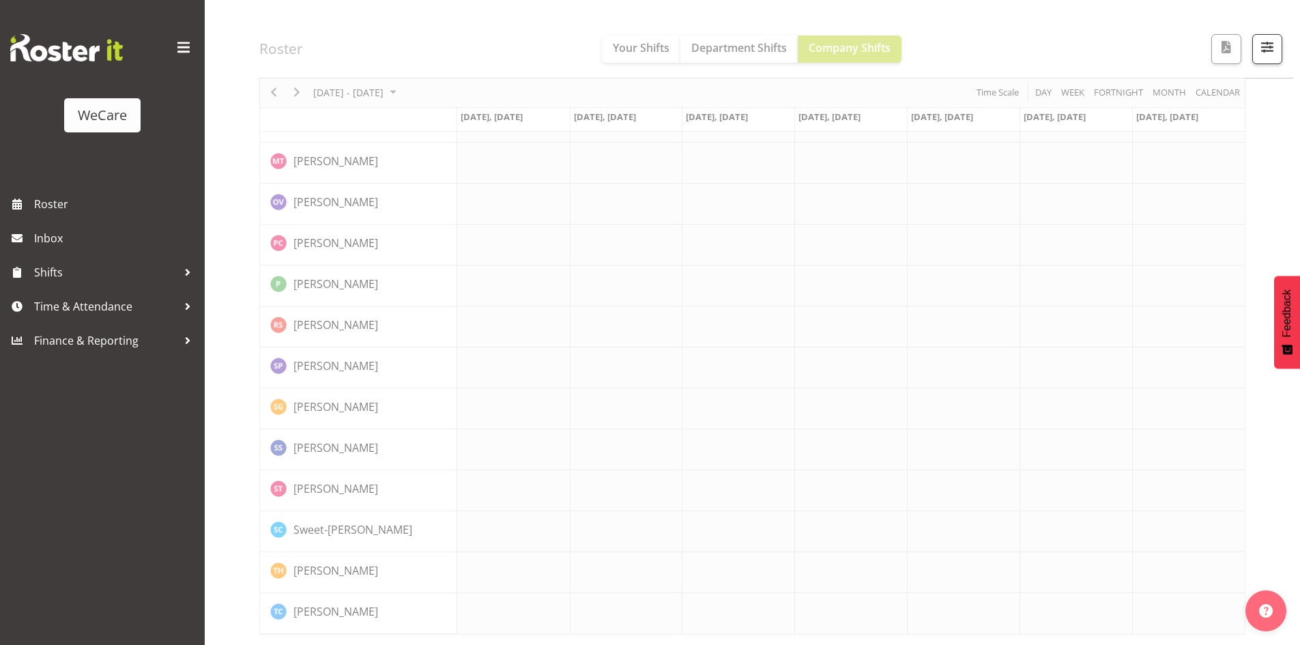
scroll to position [3897, 0]
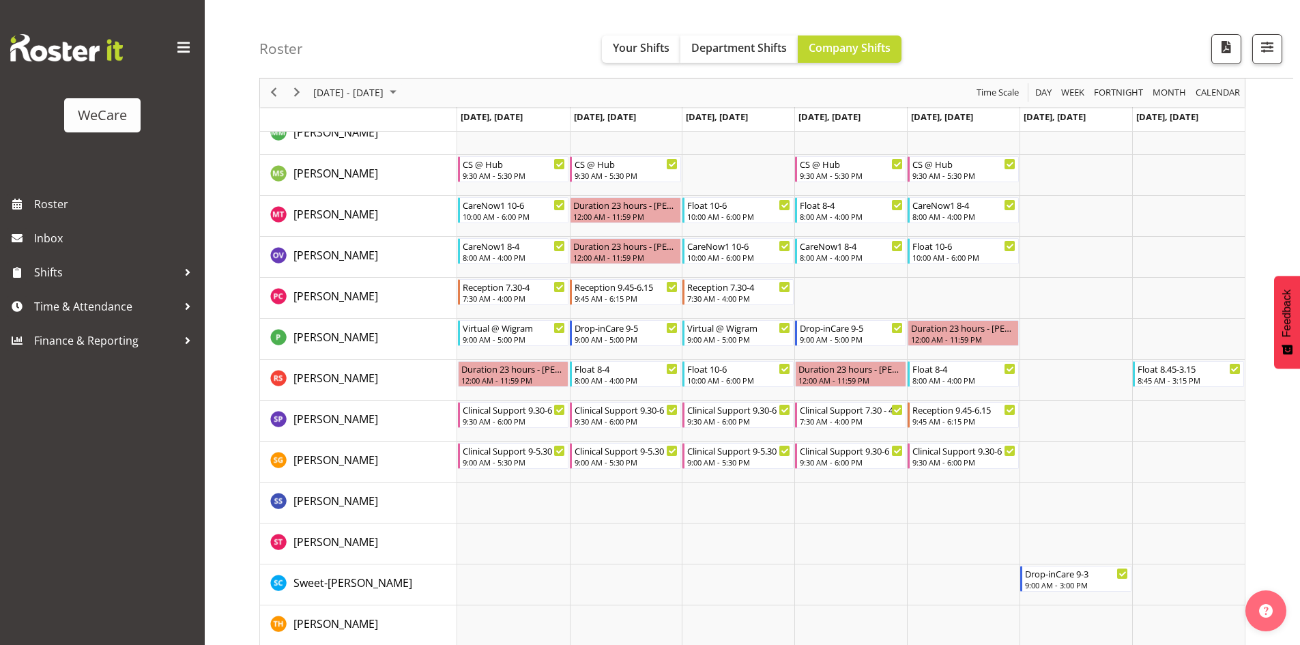
scroll to position [3950, 0]
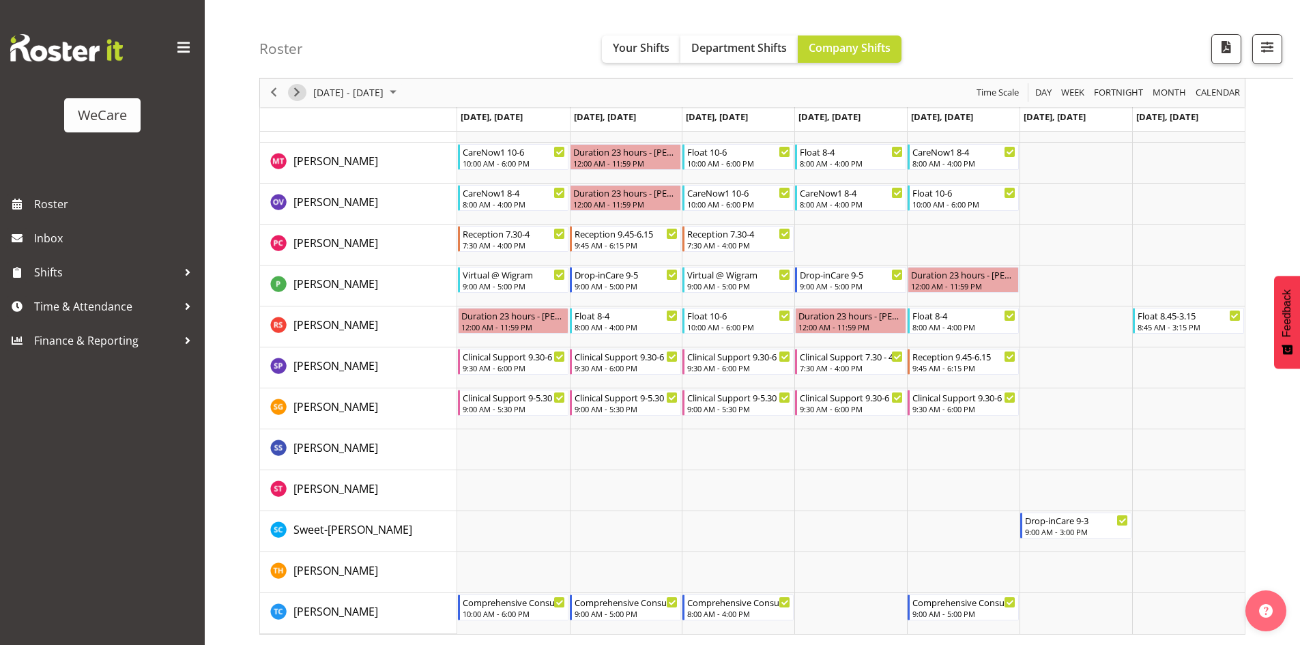
click at [297, 96] on span "Next" at bounding box center [297, 93] width 16 height 17
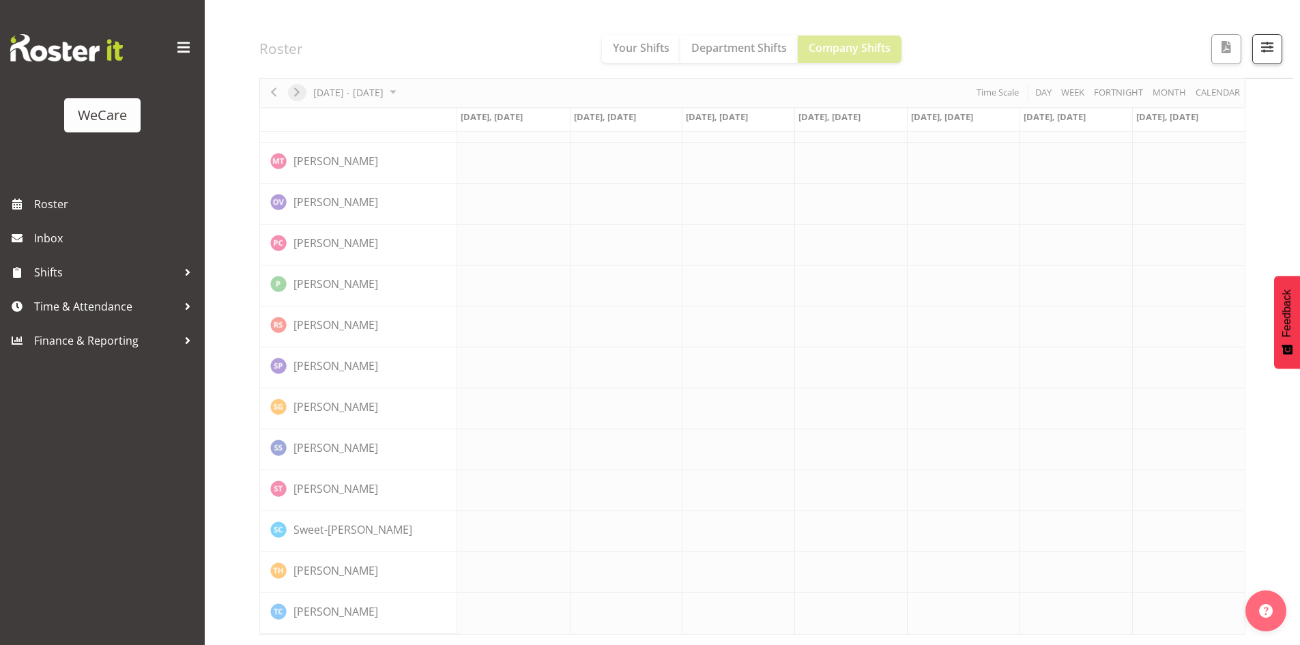
scroll to position [3897, 0]
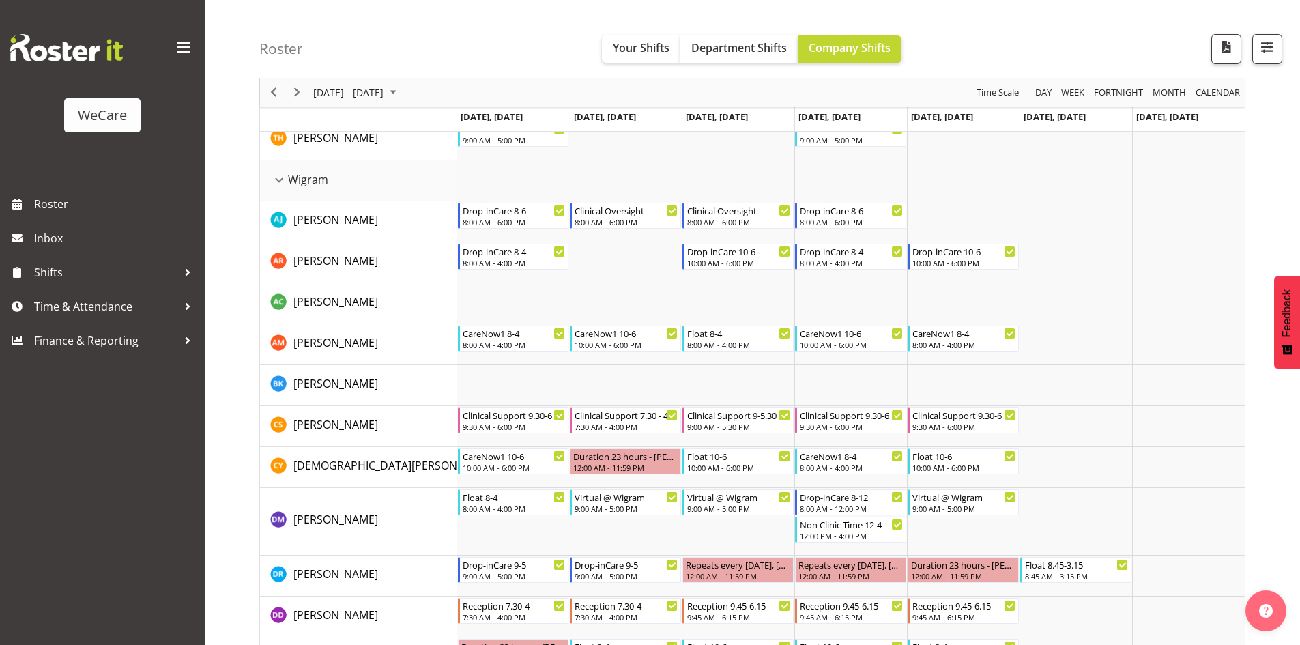
scroll to position [3033, 0]
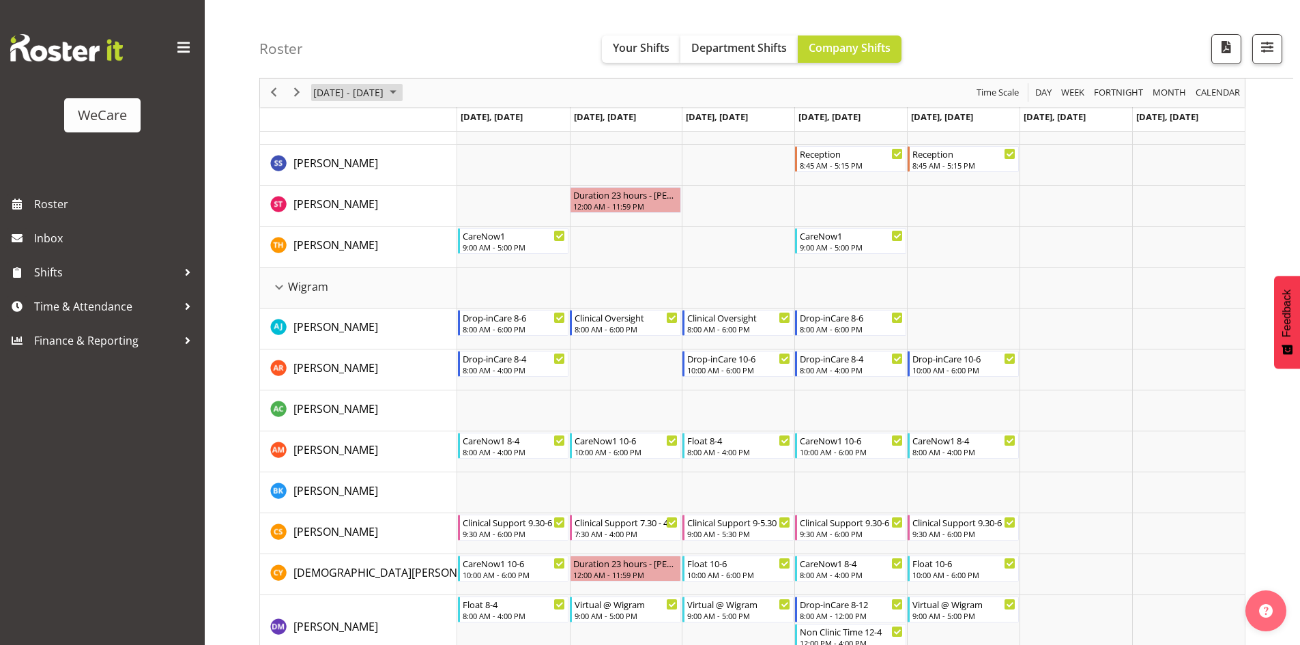
click at [346, 92] on span "November 24 - 30, 2025" at bounding box center [348, 93] width 73 height 17
click at [460, 283] on table "Mo Tu We Th Fr Sa Su 27 28 29 30 31 1 2 3 4 5 6 7 8 9 10 11 12 13 14 15 16 17 1…" at bounding box center [392, 213] width 166 height 143
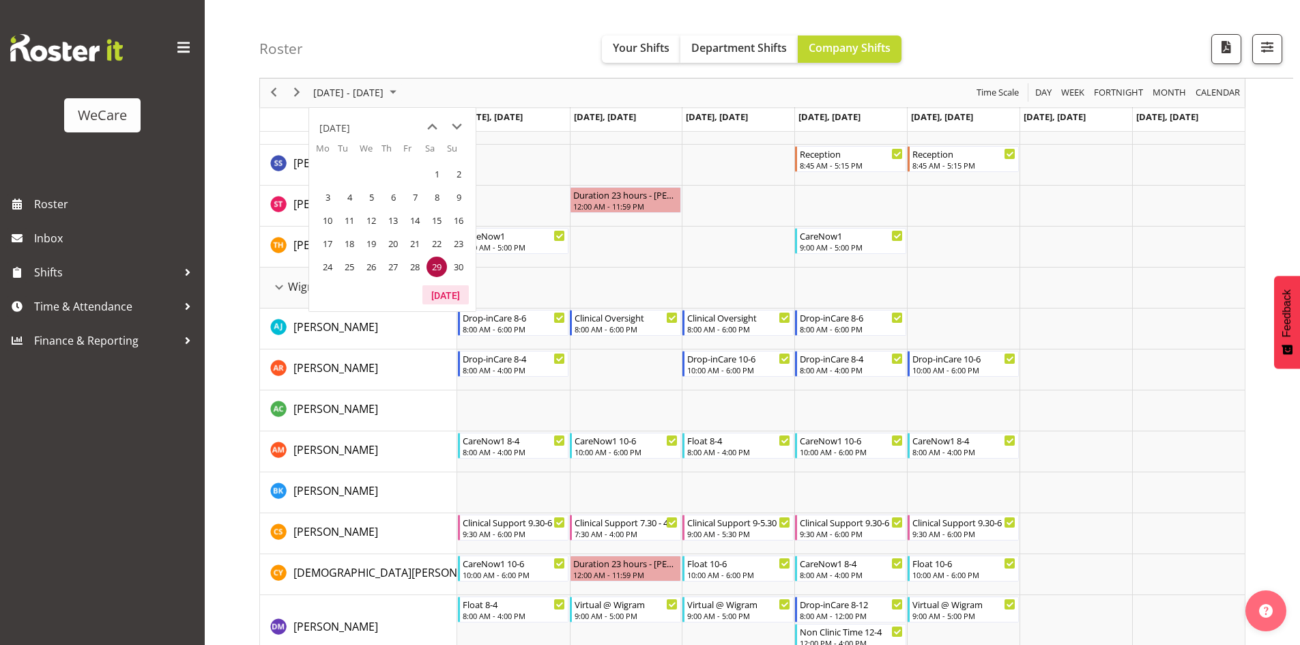
drag, startPoint x: 453, startPoint y: 295, endPoint x: 1087, endPoint y: 120, distance: 658.0
click at [452, 295] on button "[DATE]" at bounding box center [445, 294] width 46 height 19
